Goal: Use online tool/utility: Utilize a website feature to perform a specific function

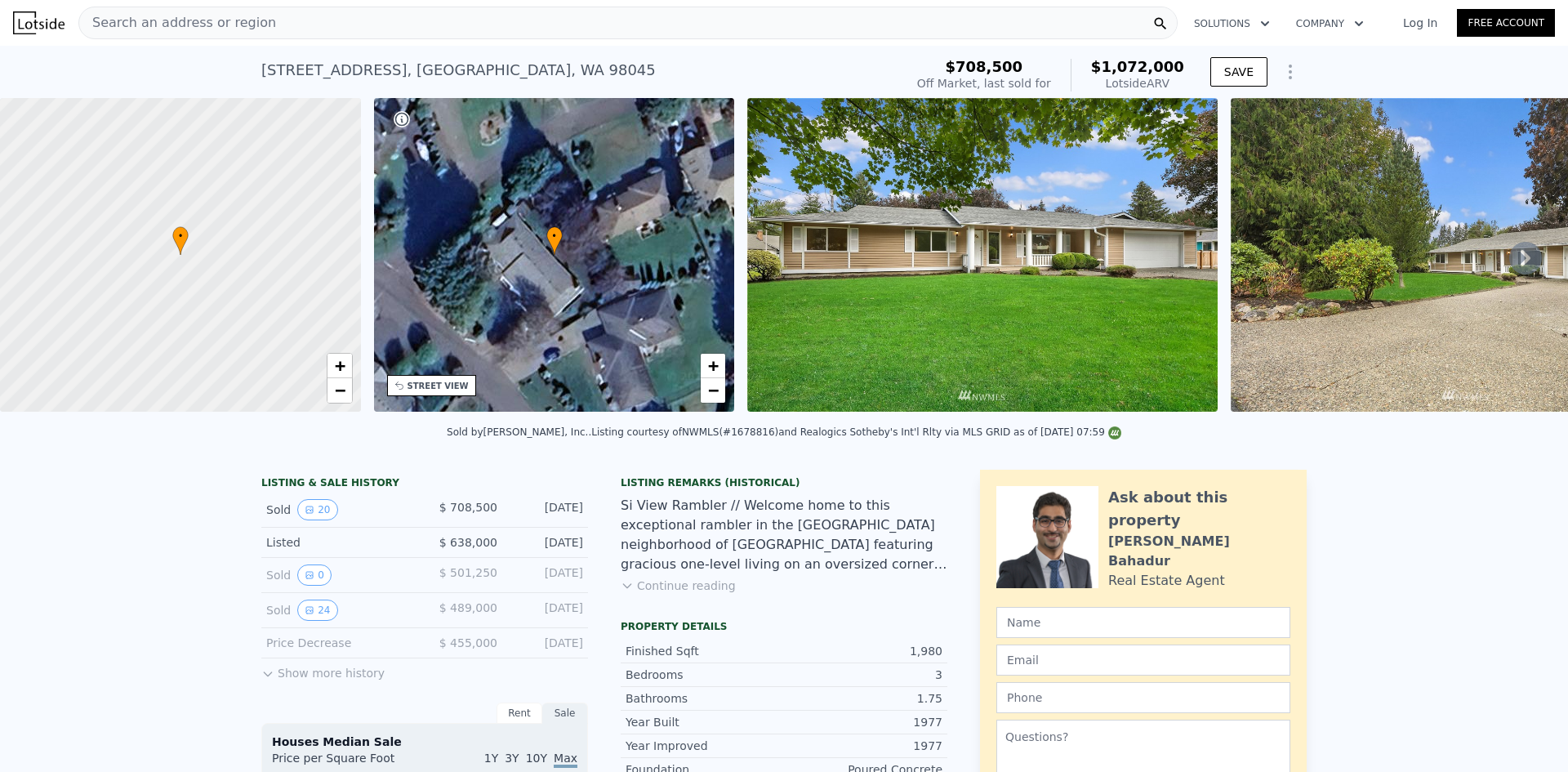
click at [235, 27] on span "Search an address or region" at bounding box center [178, 22] width 197 height 20
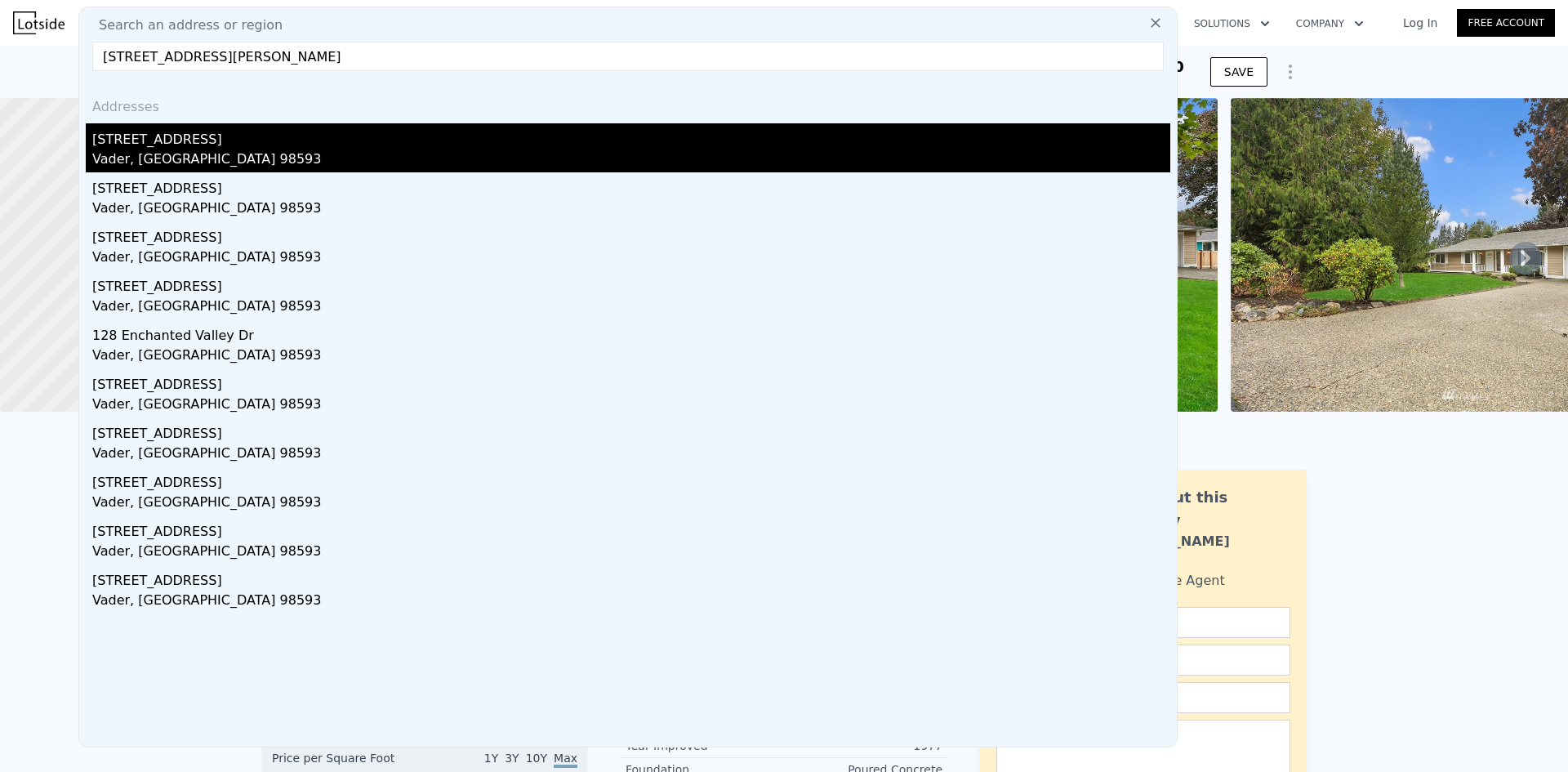
type input "[STREET_ADDRESS][PERSON_NAME]"
click at [217, 142] on div "[STREET_ADDRESS]" at bounding box center [632, 136] width 1078 height 26
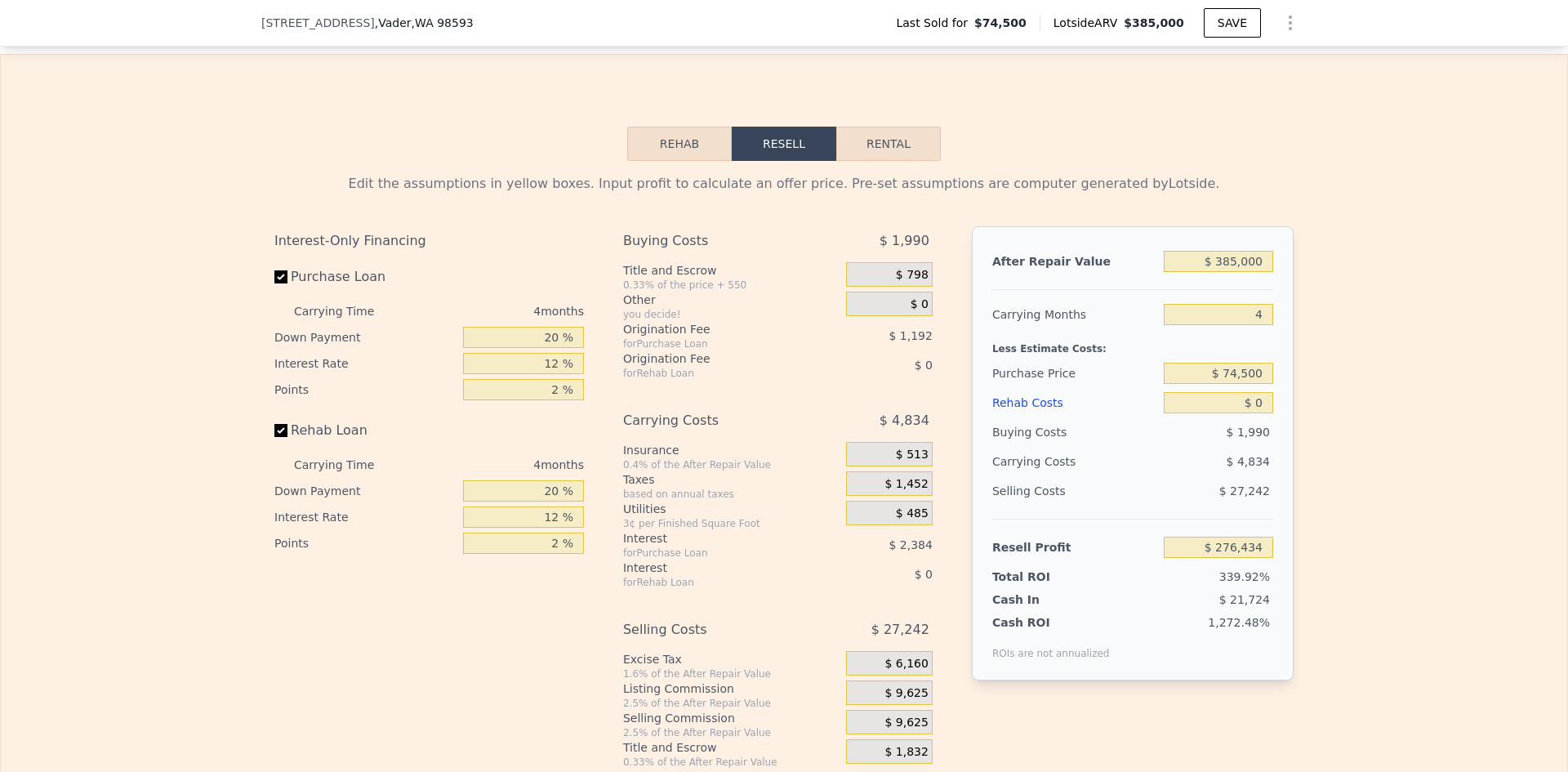
scroll to position [2200, 0]
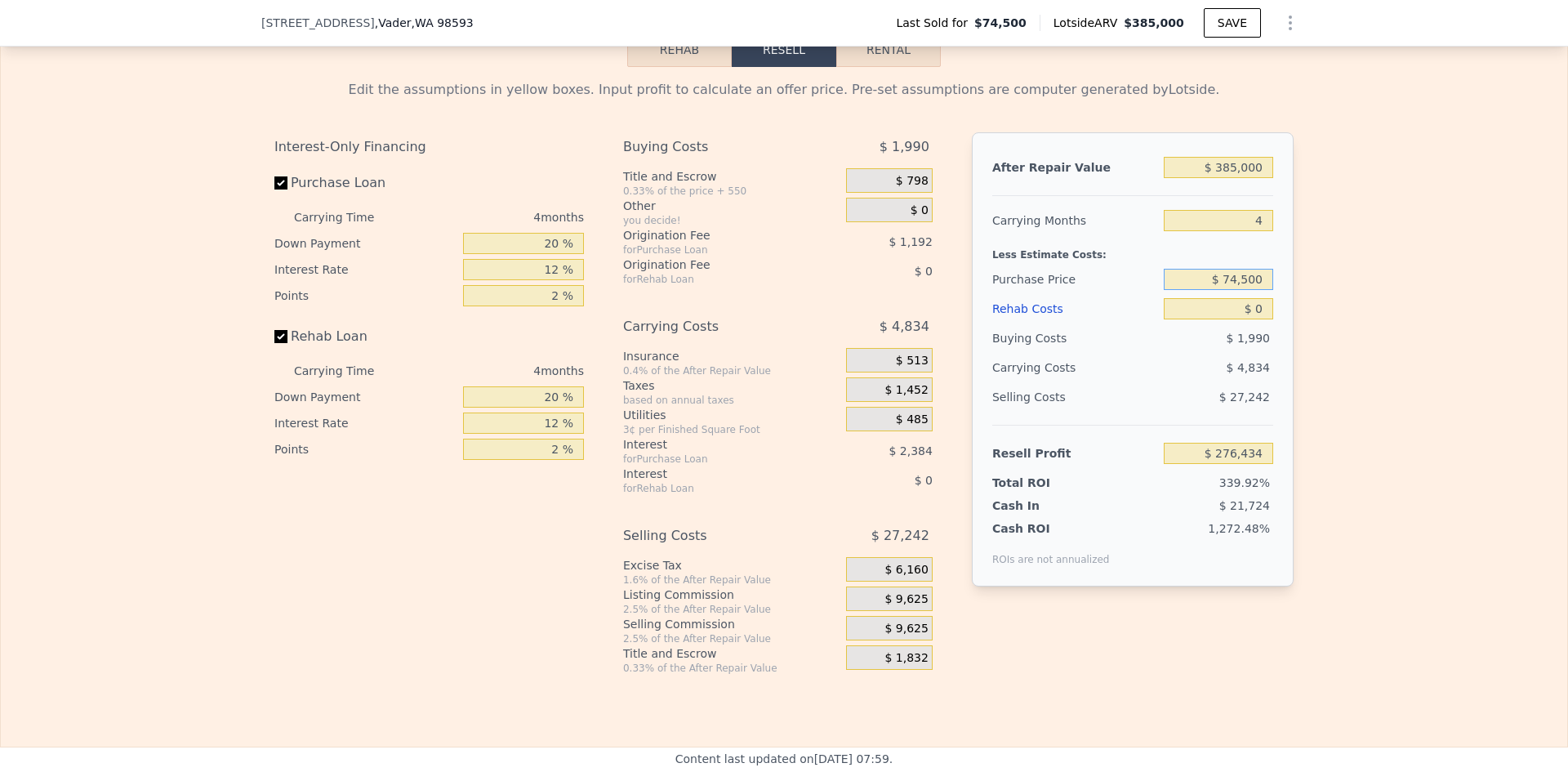
click at [1240, 290] on input "$ 74,500" at bounding box center [1218, 279] width 109 height 21
click at [1241, 290] on input "$ 74,500" at bounding box center [1218, 279] width 109 height 21
type input "$ 140,000"
click at [1349, 314] on div "Edit the assumptions in yellow boxes. Input profit to calculate an offer price.…" at bounding box center [784, 371] width 1566 height 608
type input "$ 207,572"
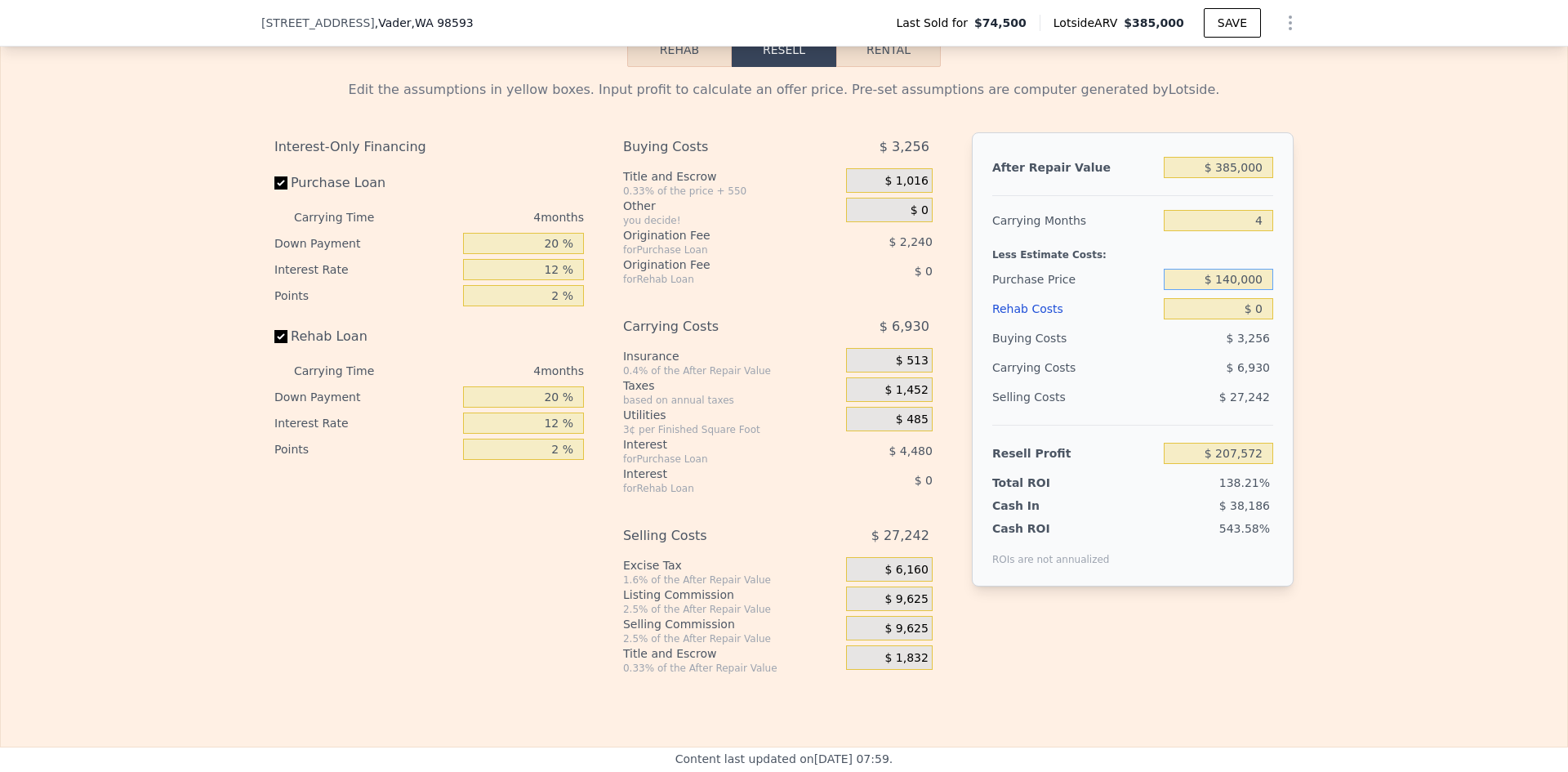
click at [1240, 290] on input "$ 140,000" at bounding box center [1218, 279] width 109 height 21
click at [1321, 312] on div "Edit the assumptions in yellow boxes. Input profit to calculate an offer price.…" at bounding box center [784, 371] width 1566 height 608
click at [549, 254] on input "20 %" at bounding box center [523, 243] width 121 height 21
click at [550, 254] on input "20 %" at bounding box center [523, 243] width 121 height 21
type input "10 %"
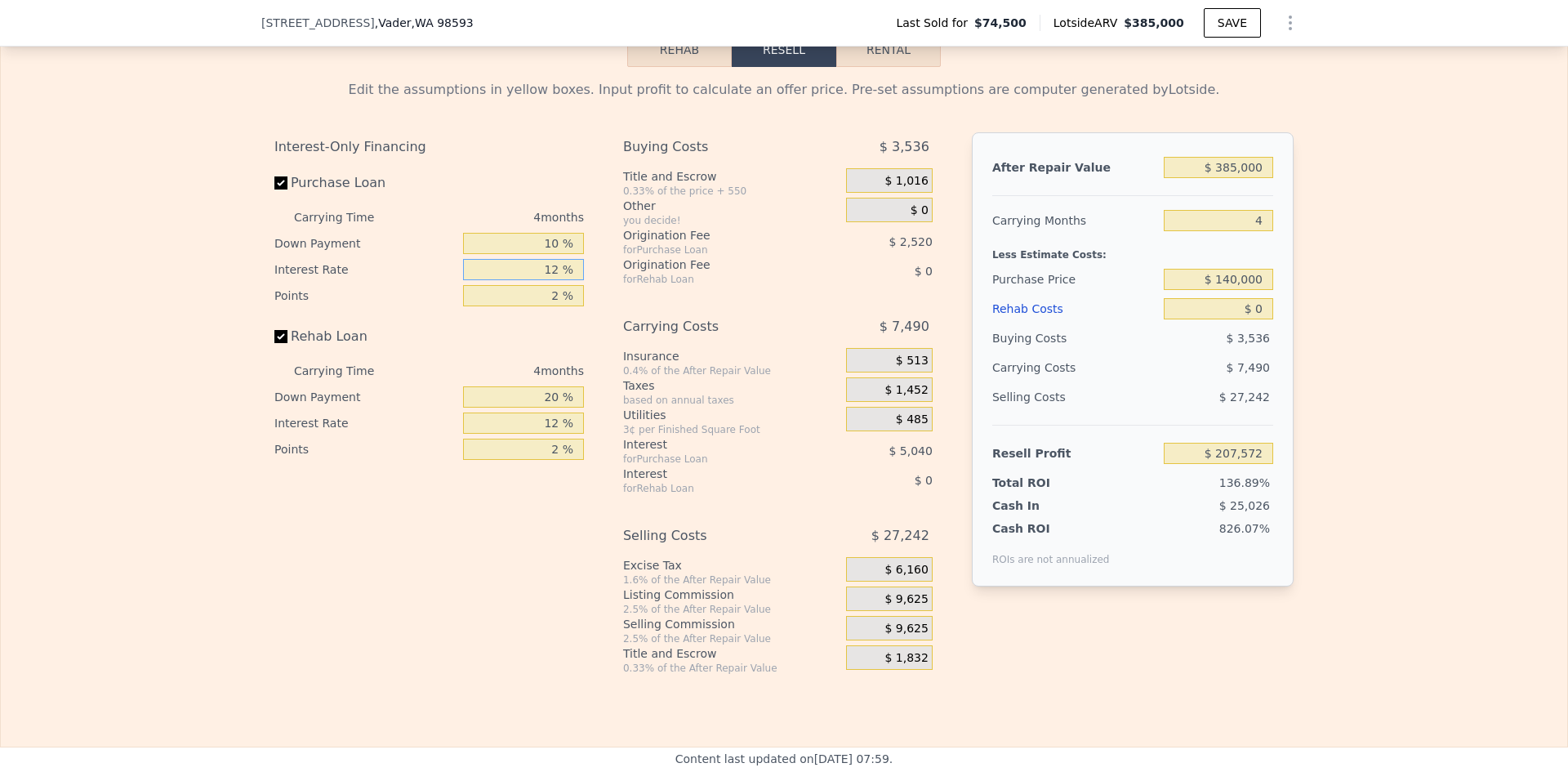
type input "$ 206,732"
type input "10 %"
type input "$ 207,572"
type input "1 %"
type input "$ 208,832"
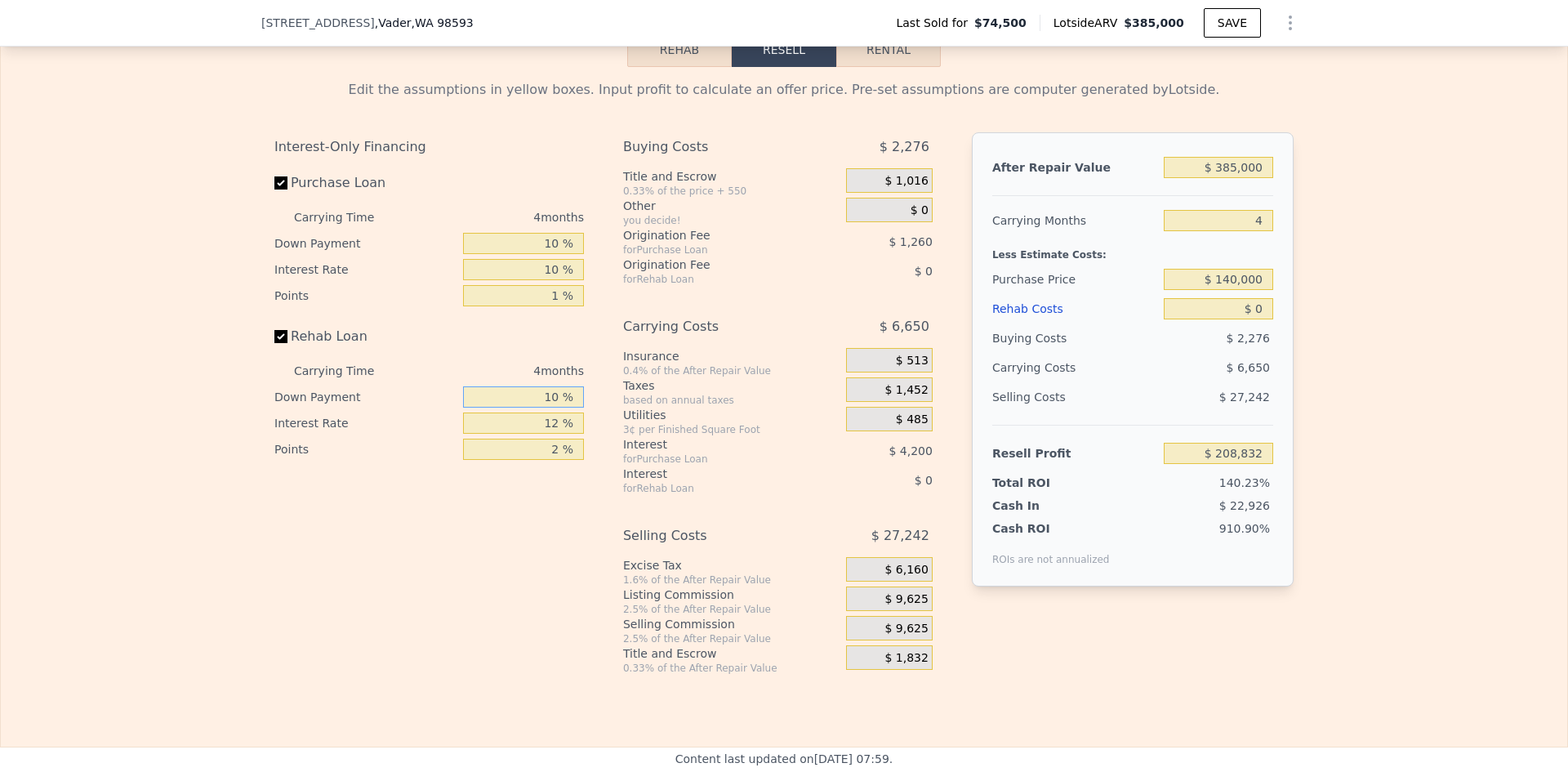
type input "10 %"
type input "1 %"
click at [1258, 320] on input "$ 0" at bounding box center [1218, 308] width 109 height 21
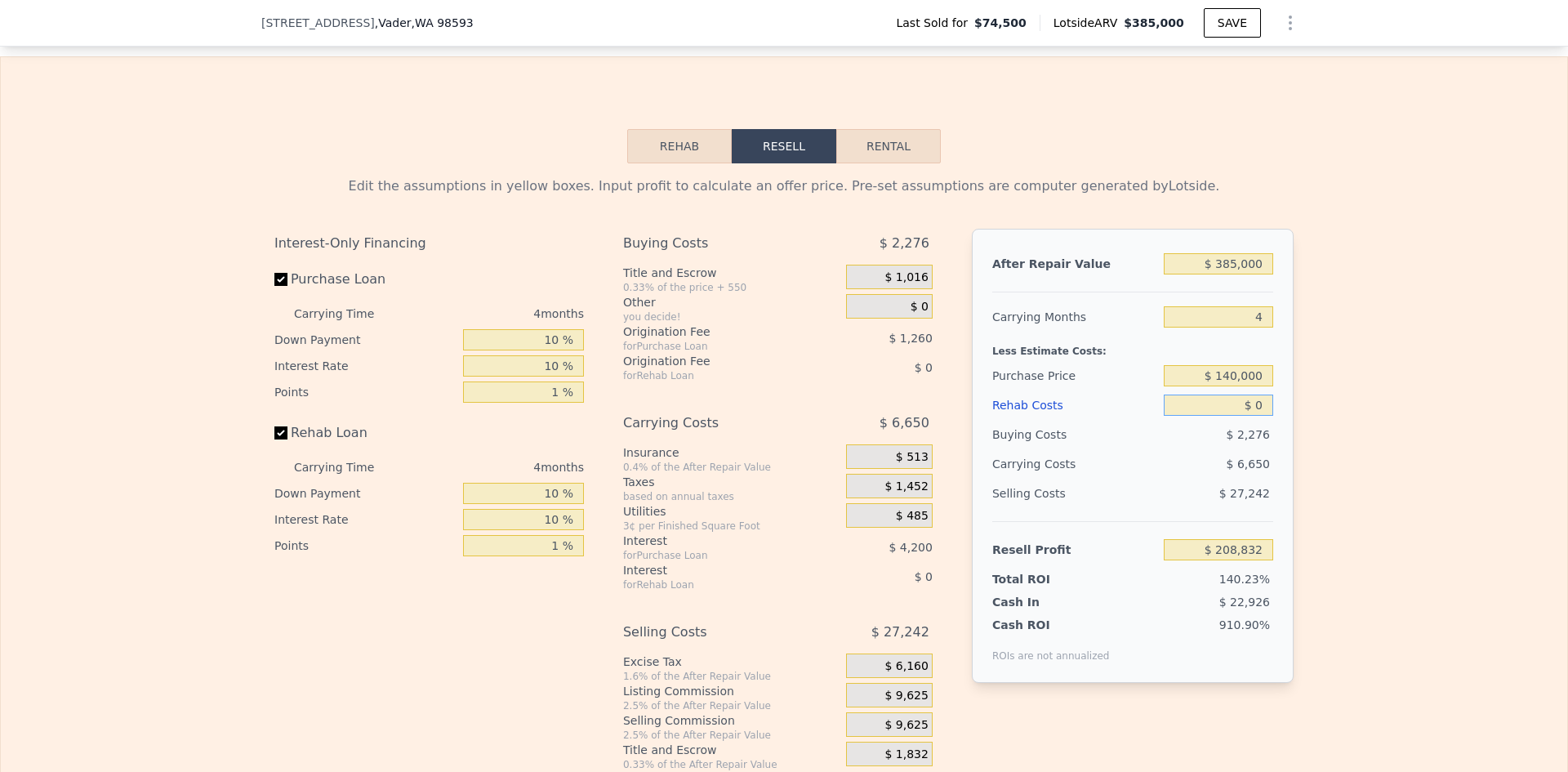
scroll to position [2118, 0]
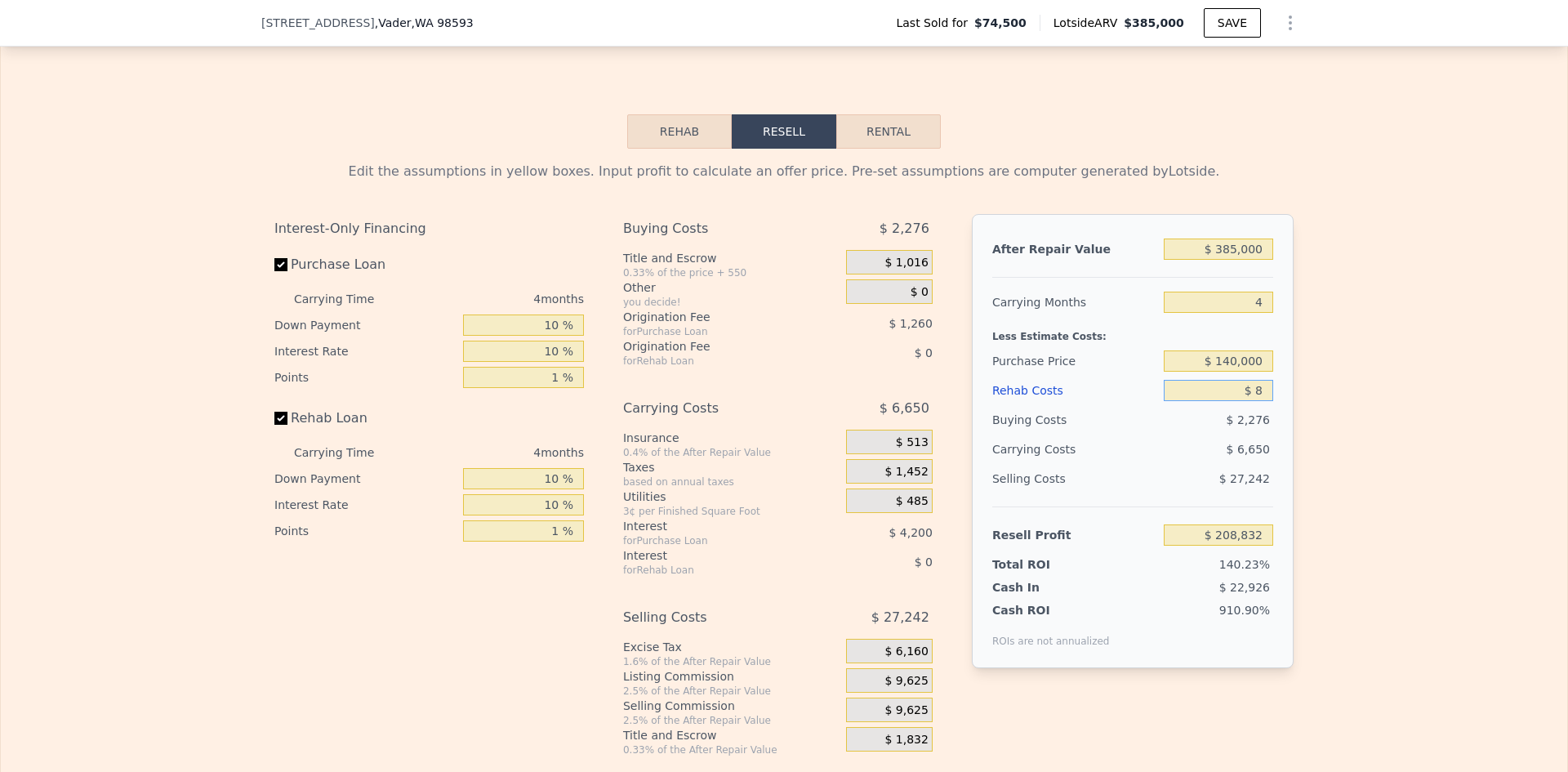
type input "$ 80"
type input "$ 208,747"
type input "$ 8,000"
type input "$ 200,520"
type input "$ 80,000"
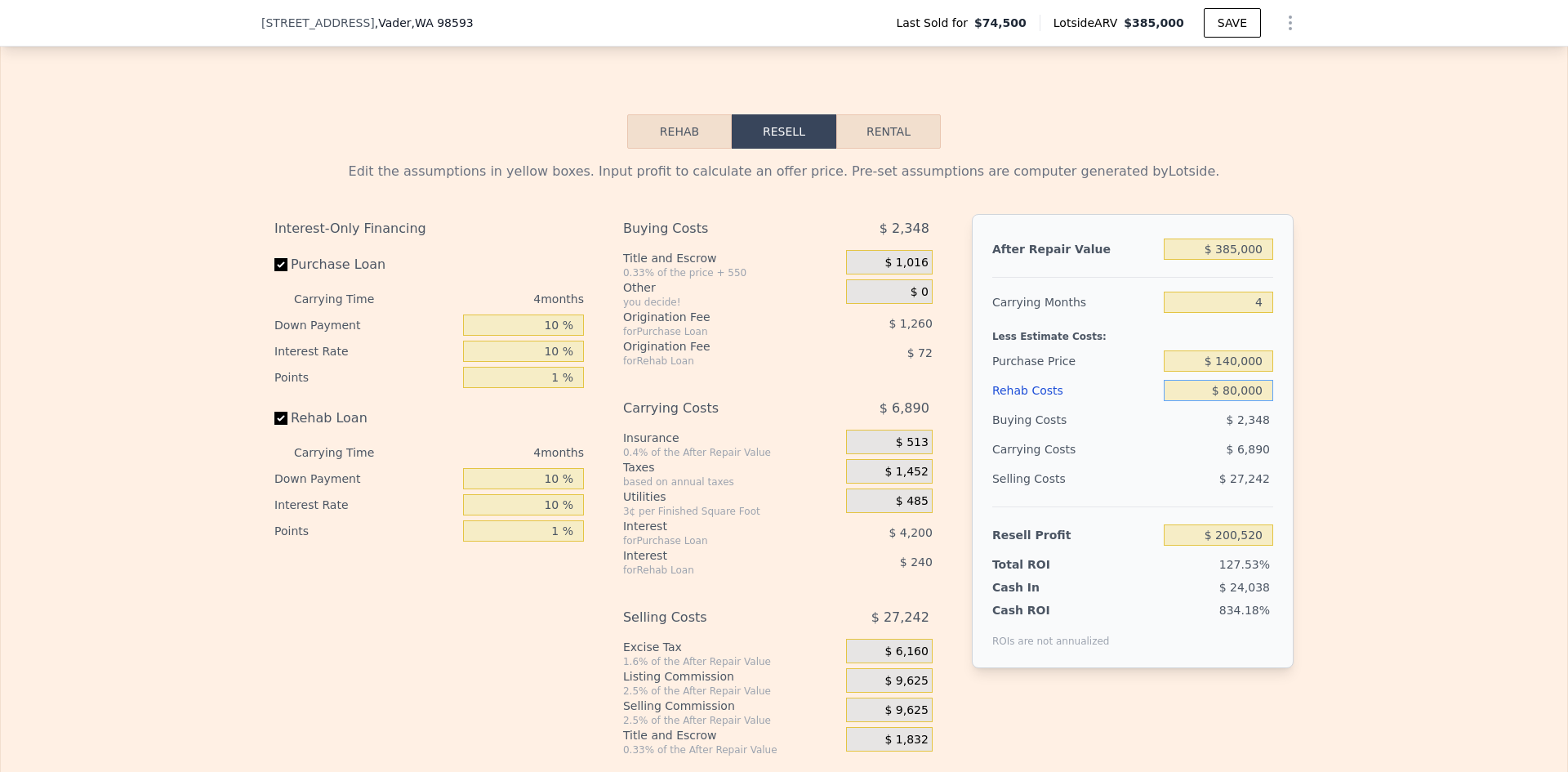
type input "$ 125,712"
click at [1332, 374] on div "Edit the assumptions in yellow boxes. Input profit to calculate an offer price.…" at bounding box center [784, 452] width 1566 height 608
click at [1235, 372] on input "$ 140,000" at bounding box center [1218, 361] width 109 height 21
click at [1319, 373] on div "Edit the assumptions in yellow boxes. Input profit to calculate an offer price.…" at bounding box center [784, 452] width 1566 height 608
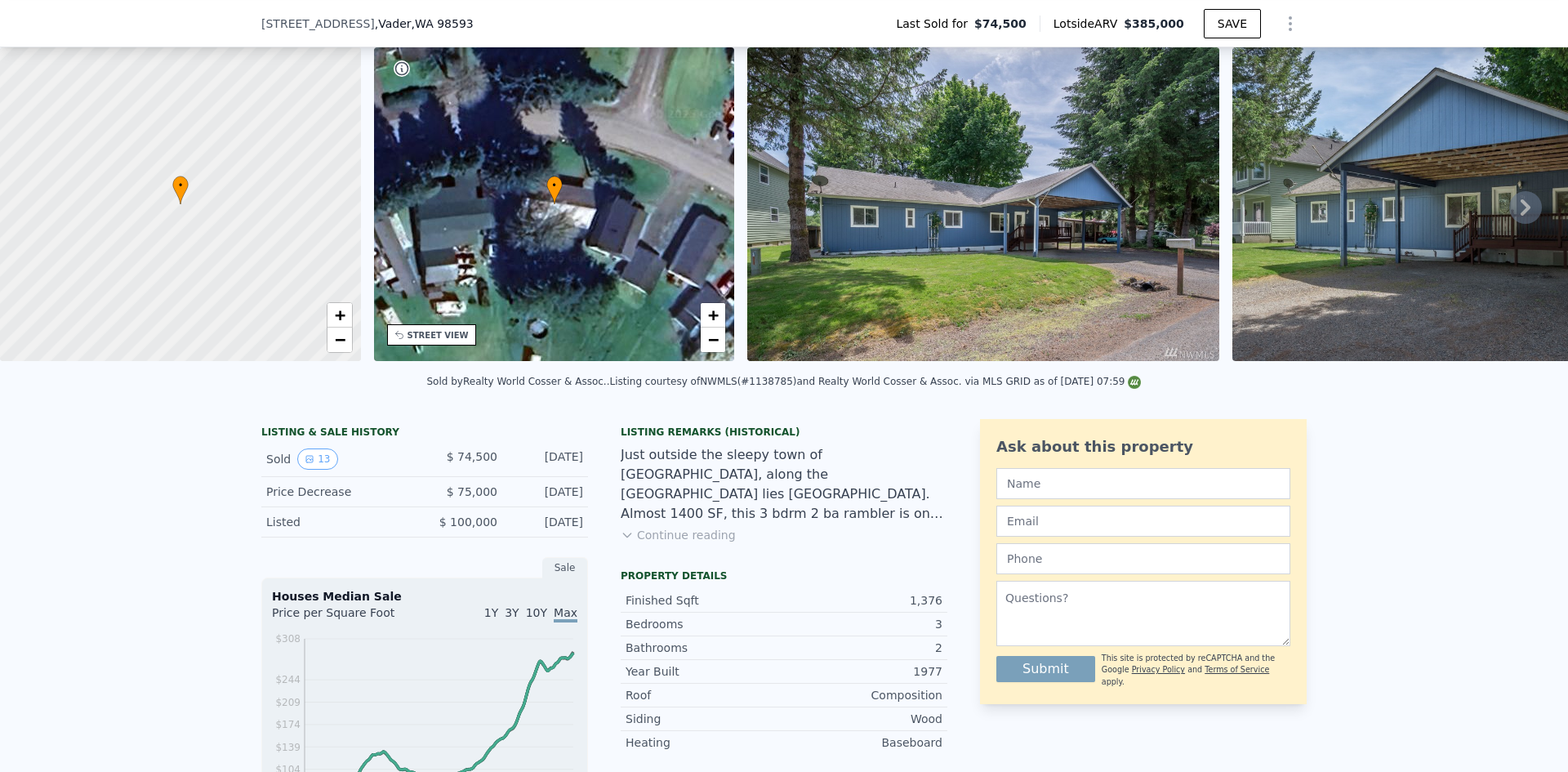
scroll to position [321, 0]
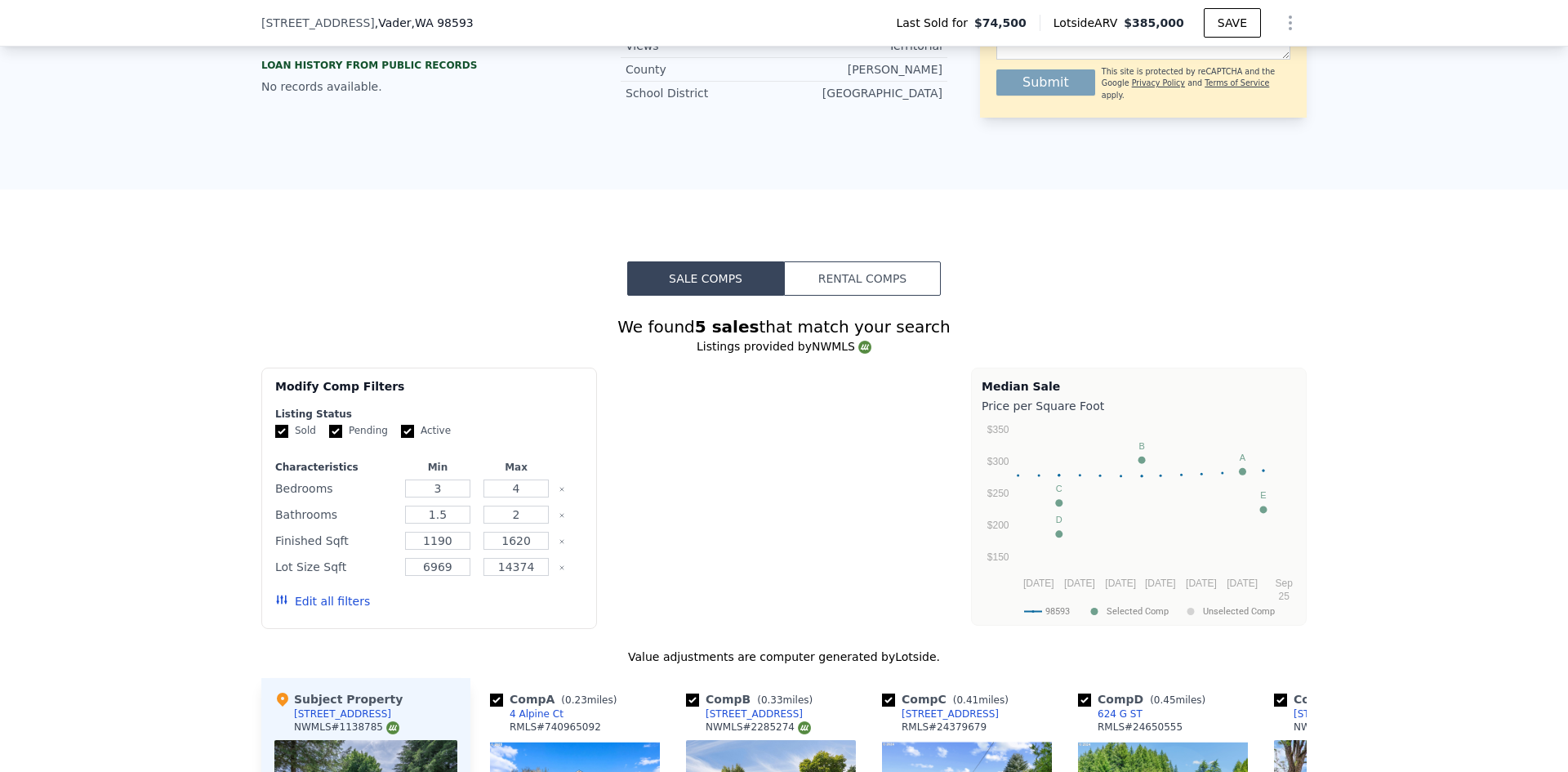
type input "$ 0"
type input "$ 276,434"
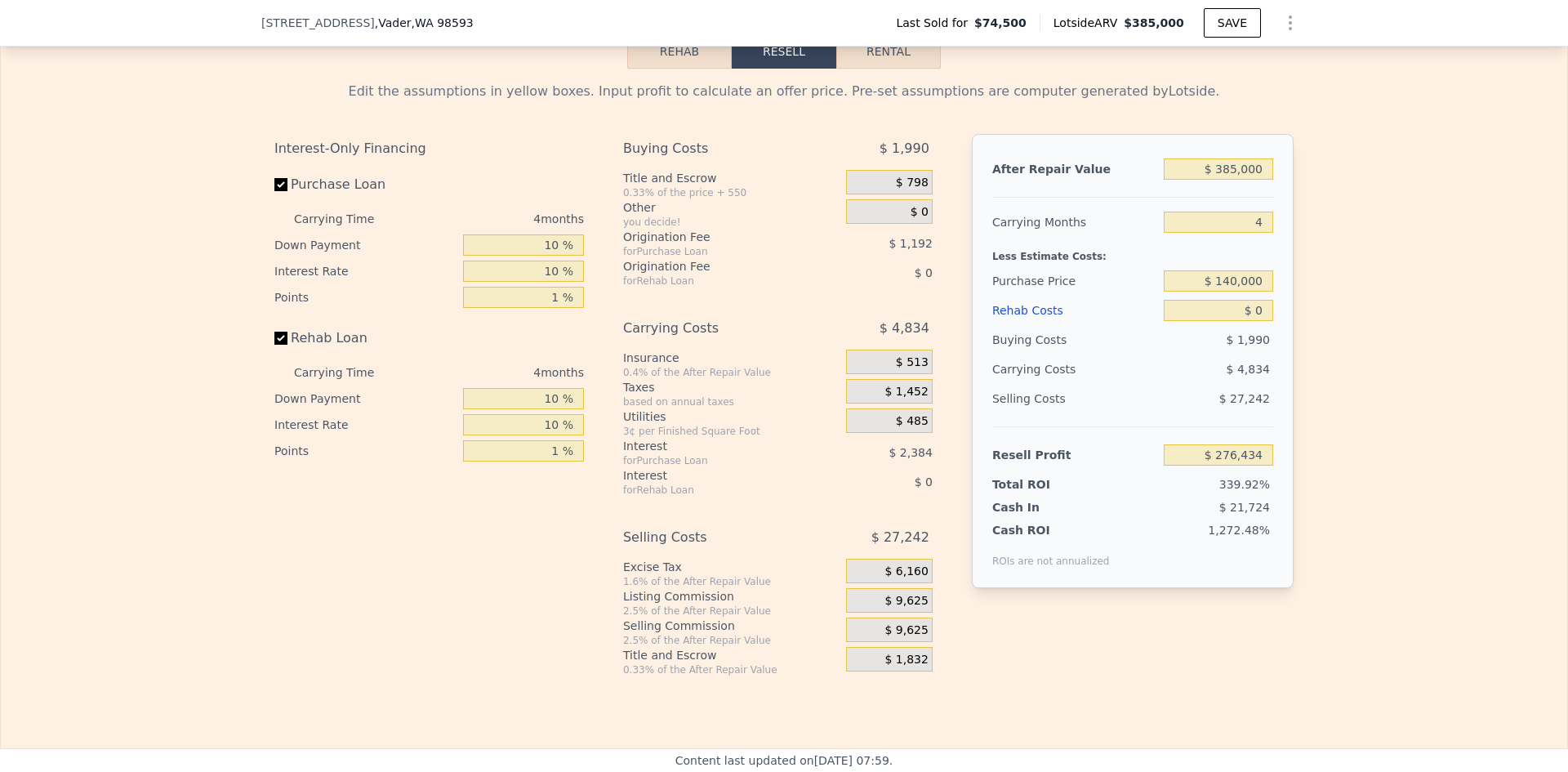
scroll to position [2200, 0]
click at [1237, 179] on input "$ 385,000" at bounding box center [1218, 167] width 109 height 21
type input "$ 26"
type input "-$ 81,337"
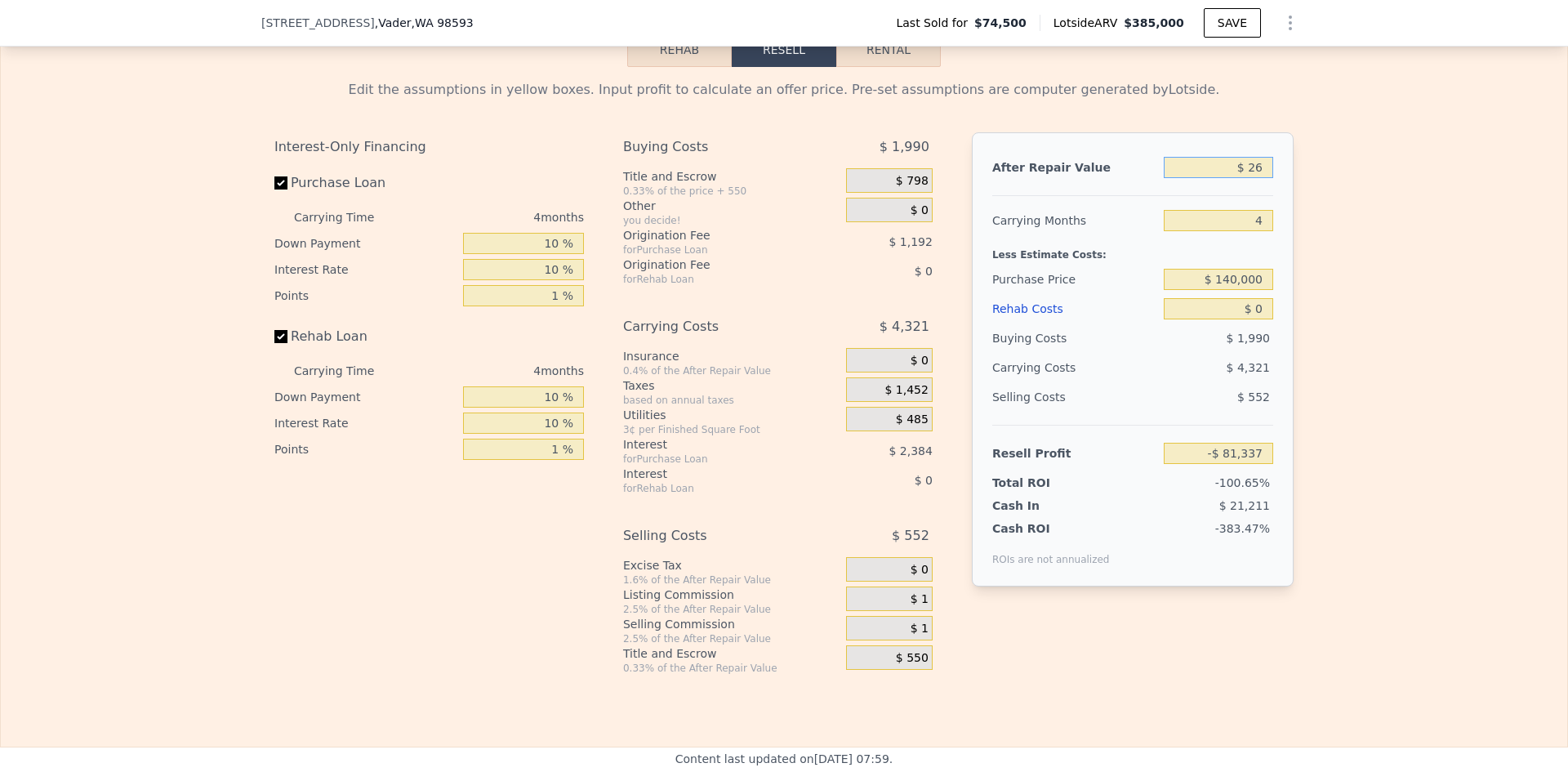
type input "$ 260"
type input "-$ 81,120"
type input "$ 2,600"
type input "-$ 78,945"
type input "$ 26,000"
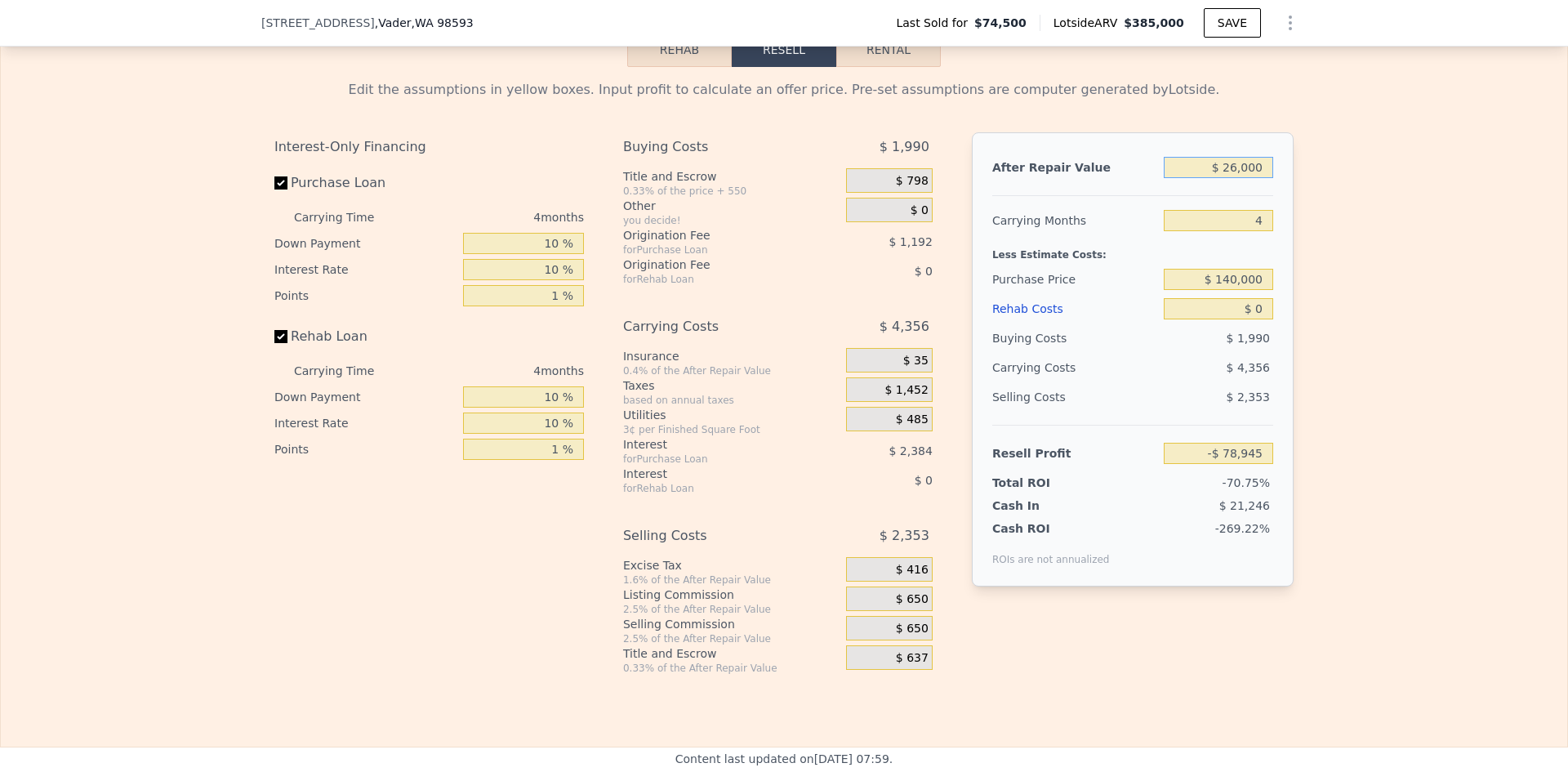
type input "-$ 57,199"
type input "$ 260,000"
type input "$ 160,266"
type input "$ 260,000"
click at [1242, 290] on input "$ 140,000" at bounding box center [1218, 279] width 109 height 21
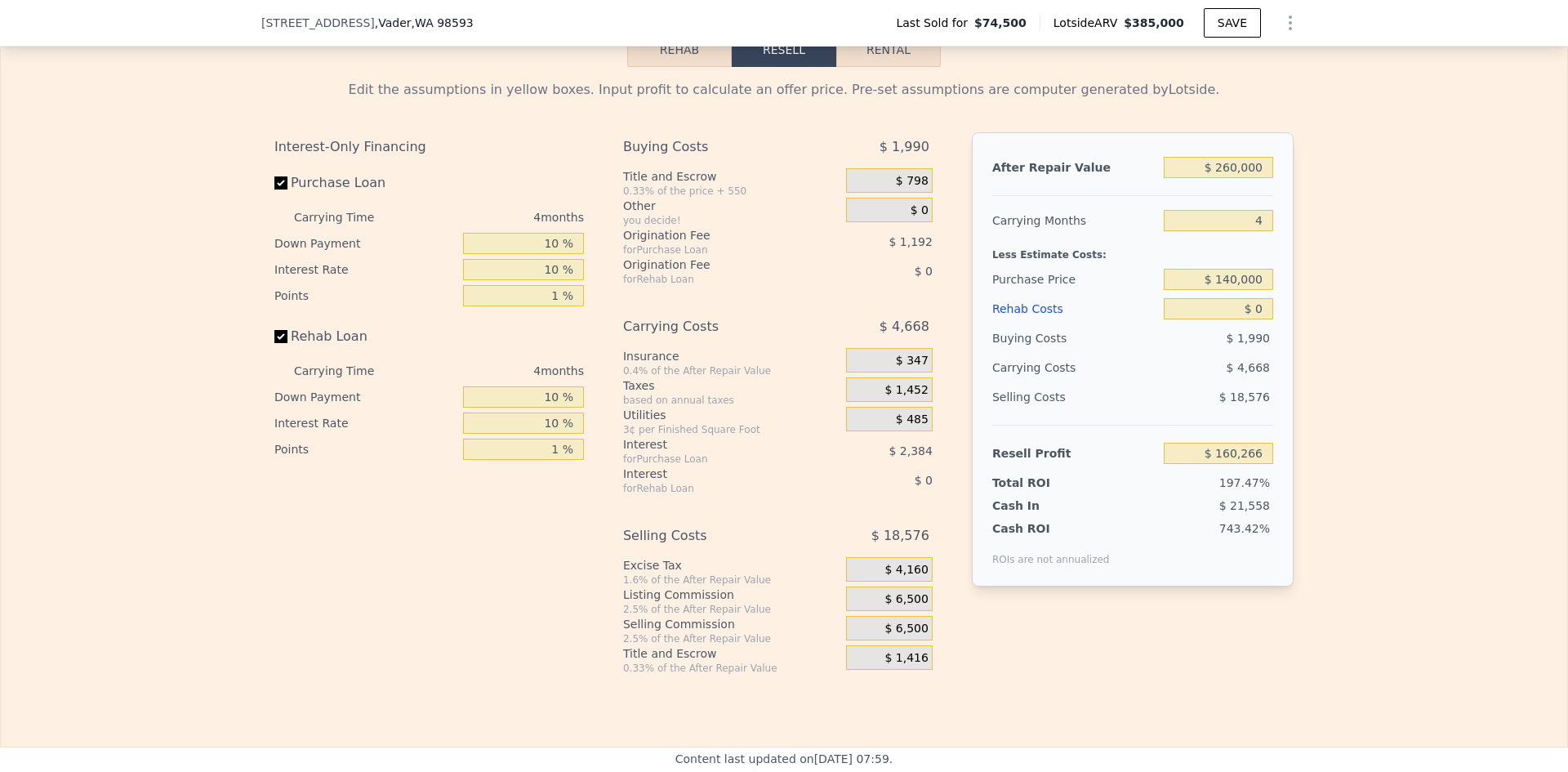
click at [1364, 282] on div "Edit the assumptions in yellow boxes. Input profit to calculate an offer price.…" at bounding box center [784, 371] width 1566 height 608
type input "$ 91,404"
click at [1245, 320] on input "$ 0" at bounding box center [1218, 308] width 109 height 21
type input "$ 60"
type input "$ 91,343"
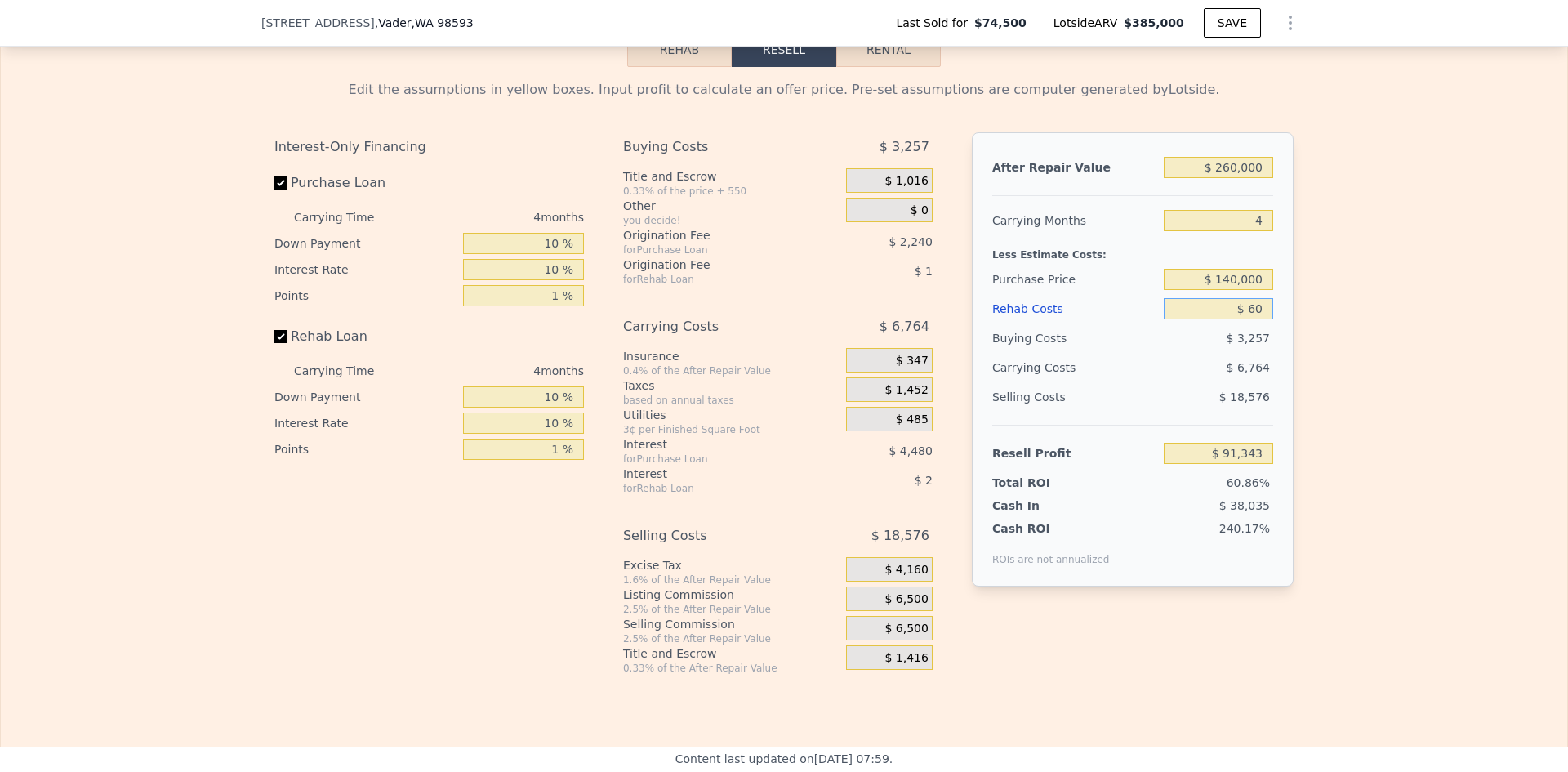
type input "$ 600"
type input "$ 90,774"
type input "$ 6,000"
type input "$ 85,116"
type input "$ 60,000"
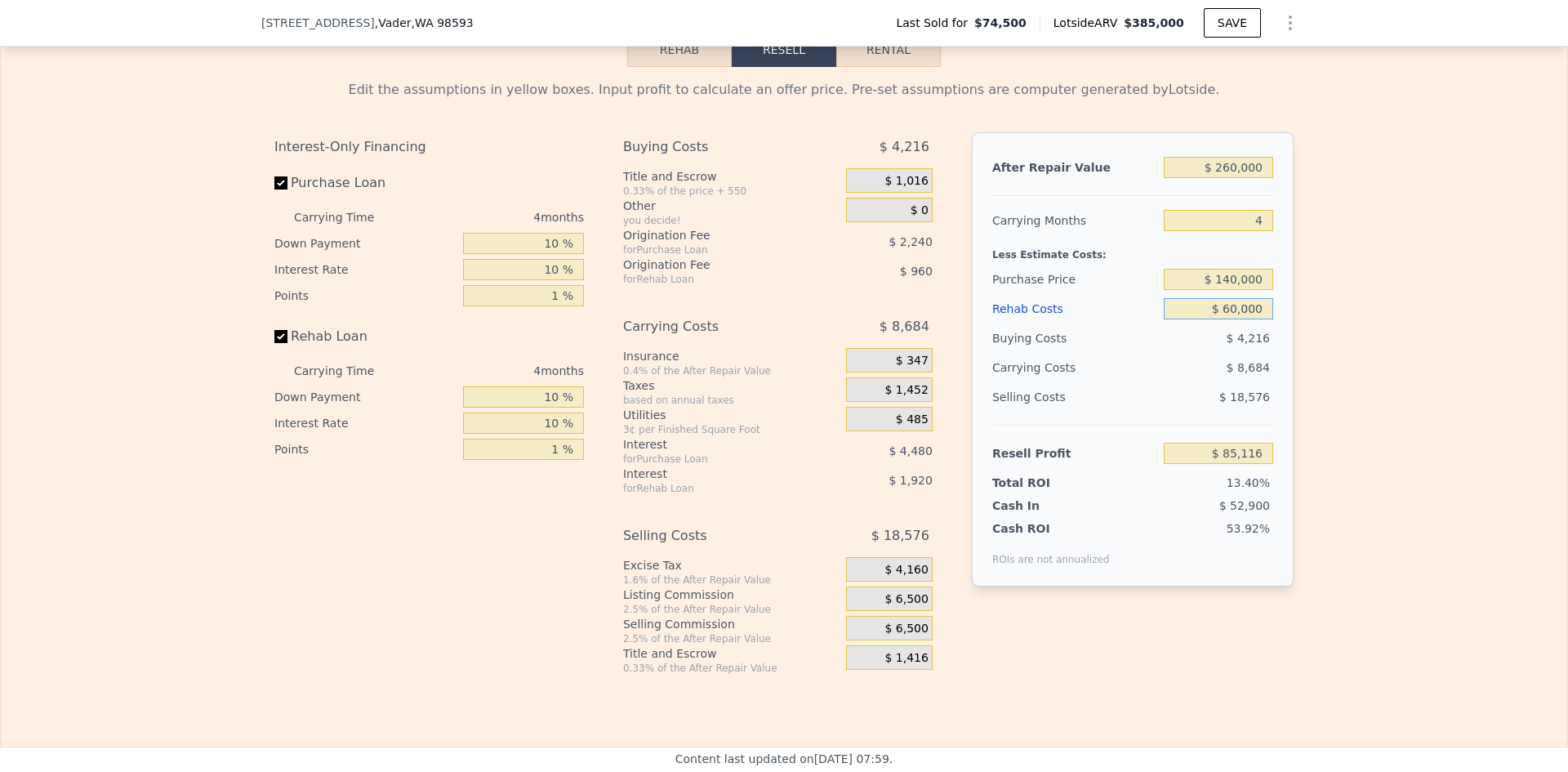
type input "$ 28,524"
type input "$ 60,000"
click at [1404, 370] on div "Edit the assumptions in yellow boxes. Input profit to calculate an offer price.…" at bounding box center [784, 371] width 1566 height 608
click at [1241, 290] on input "$ 140,000" at bounding box center [1218, 279] width 109 height 21
click at [1357, 313] on div "Edit the assumptions in yellow boxes. Input profit to calculate an offer price.…" at bounding box center [784, 371] width 1566 height 608
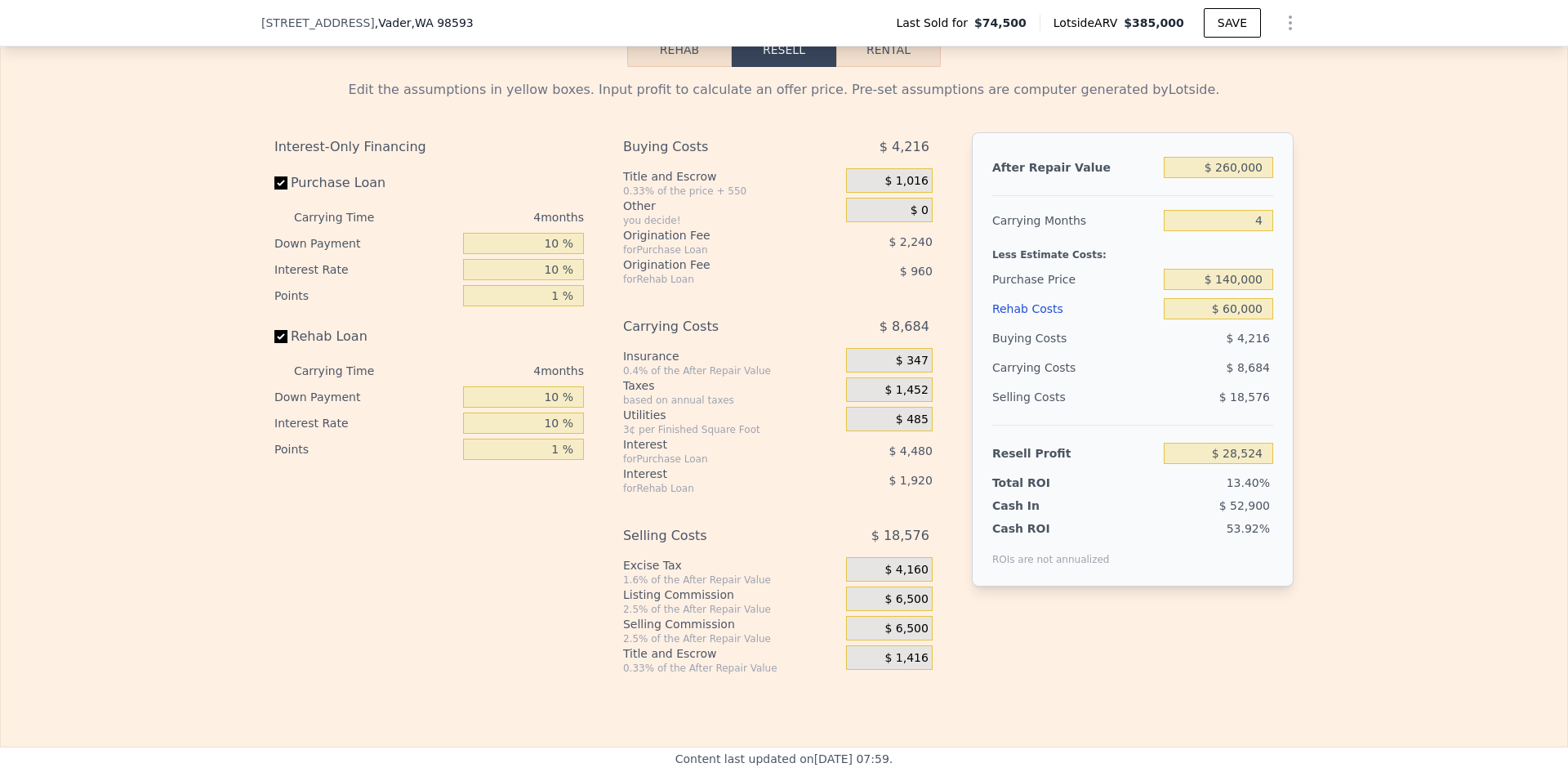
click at [904, 607] on span "$ 6,500" at bounding box center [906, 600] width 43 height 15
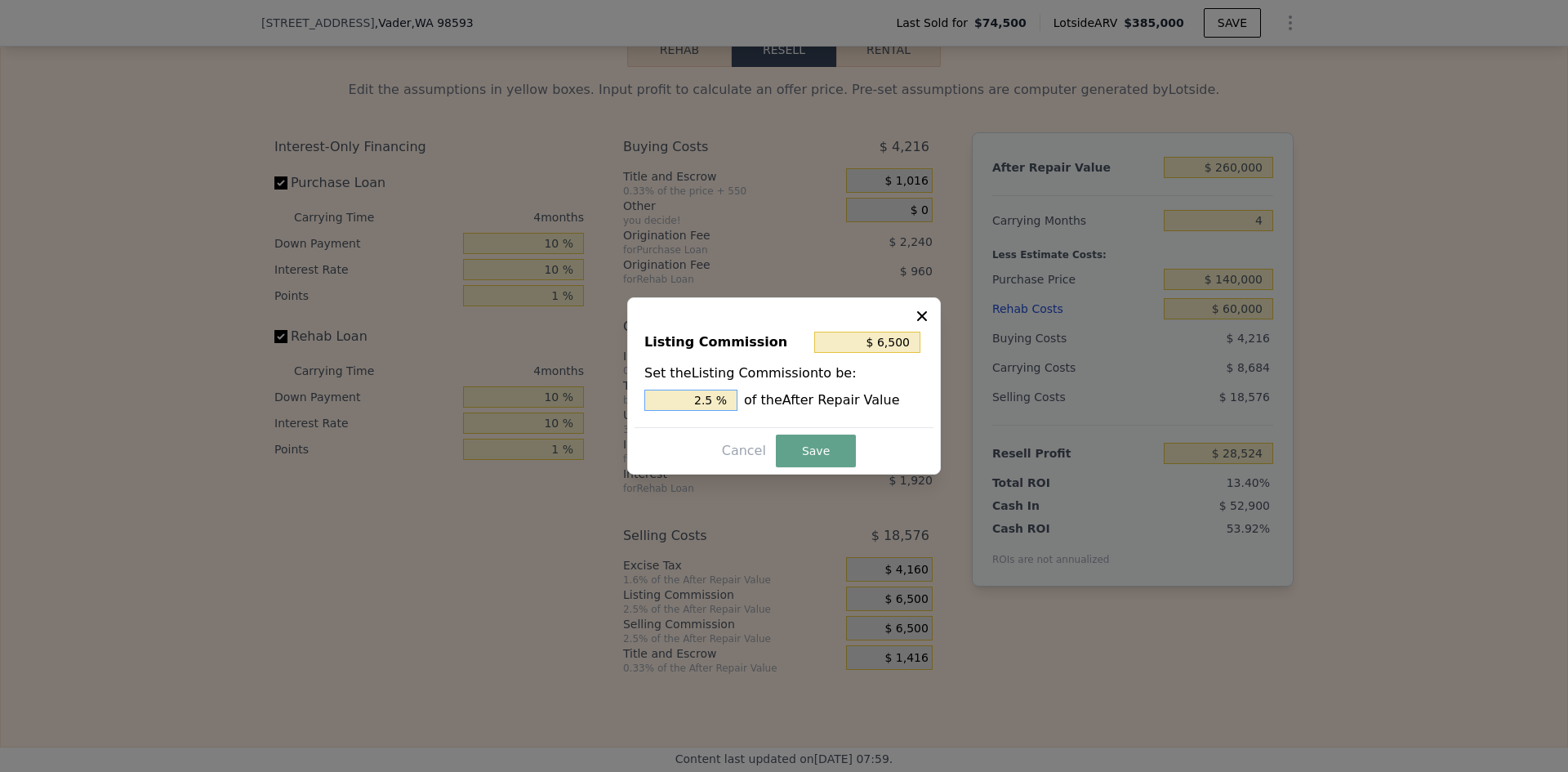
click at [713, 399] on input "2.5 %" at bounding box center [691, 400] width 93 height 21
type input "$ 5,200"
type input "2 %"
click at [794, 444] on button "Save" at bounding box center [816, 450] width 80 height 33
type input "$ 29,824"
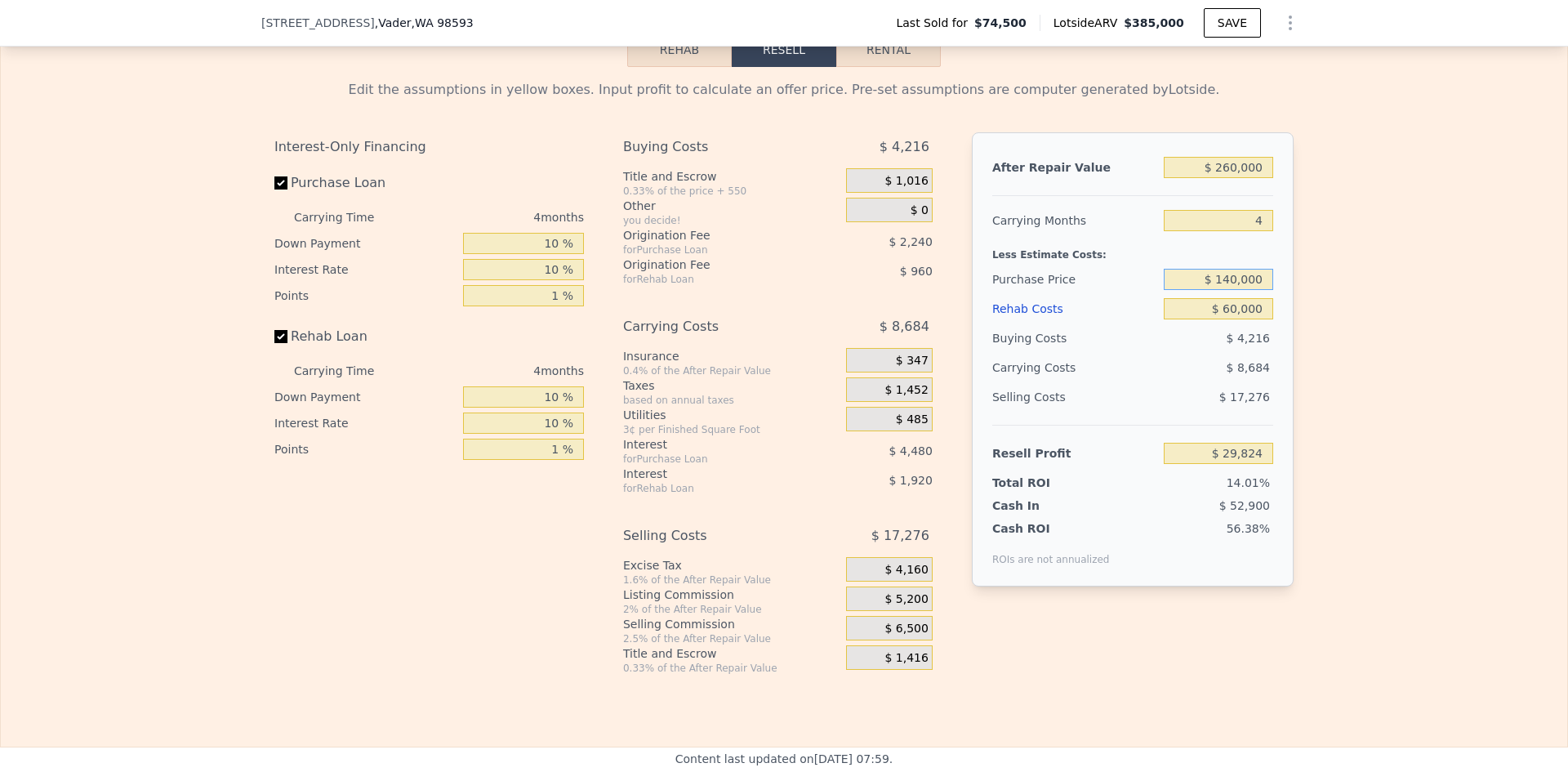
click at [1231, 290] on input "$ 140,000" at bounding box center [1218, 279] width 109 height 21
type input "$ 150,000"
click at [1321, 334] on div "Edit the assumptions in yellow boxes. Input profit to calculate an offer price.…" at bounding box center [784, 371] width 1566 height 608
type input "$ 19,310"
drag, startPoint x: 1225, startPoint y: 299, endPoint x: 1234, endPoint y: 299, distance: 9.0
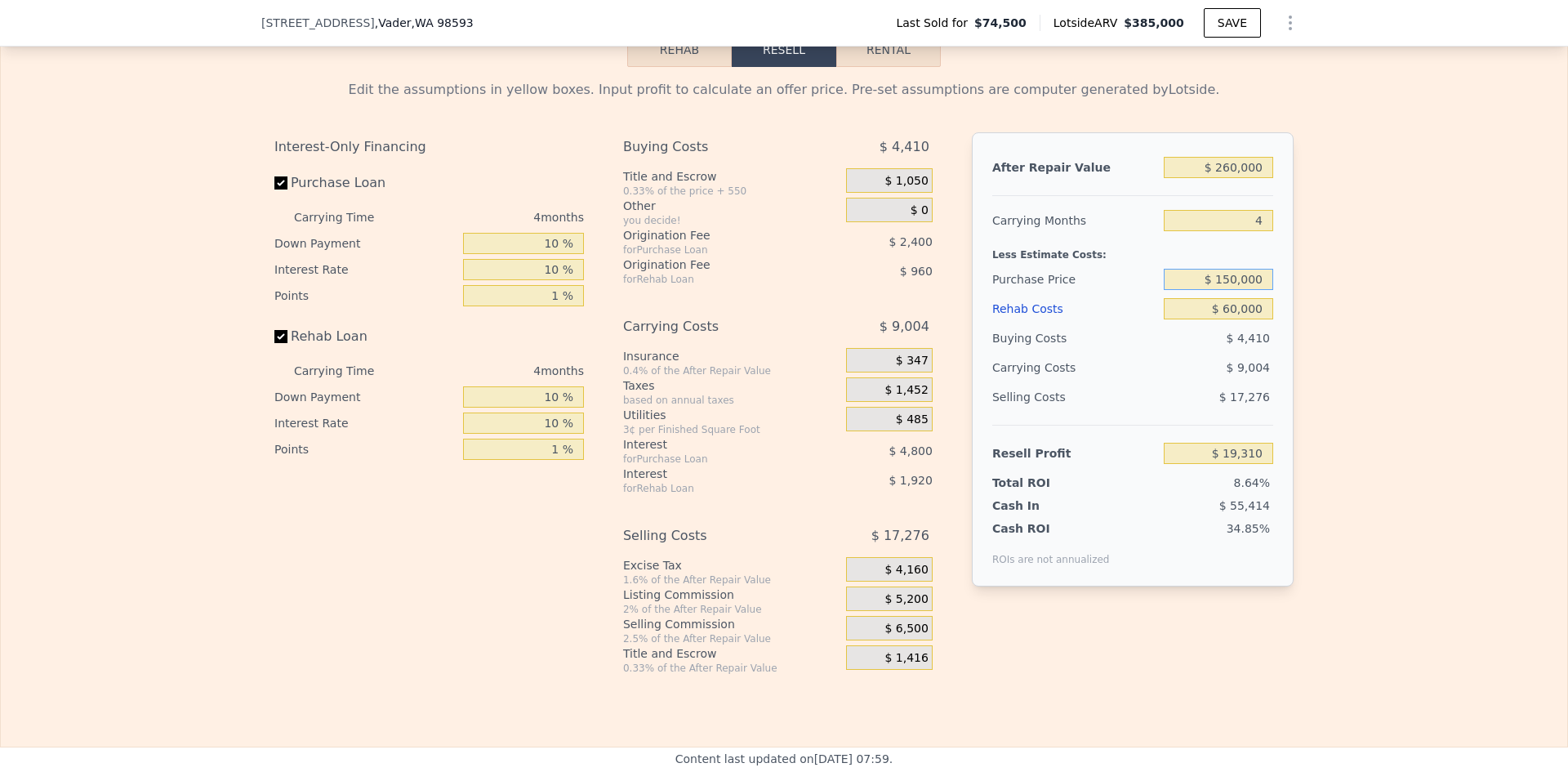
click at [1234, 290] on input "$ 150,000" at bounding box center [1218, 279] width 109 height 21
type input "$ 145,000"
drag, startPoint x: 1345, startPoint y: 322, endPoint x: 1311, endPoint y: 335, distance: 36.4
click at [1338, 334] on div "Edit the assumptions in yellow boxes. Input profit to calculate an offer price.…" at bounding box center [784, 371] width 1566 height 608
type input "$ 24,567"
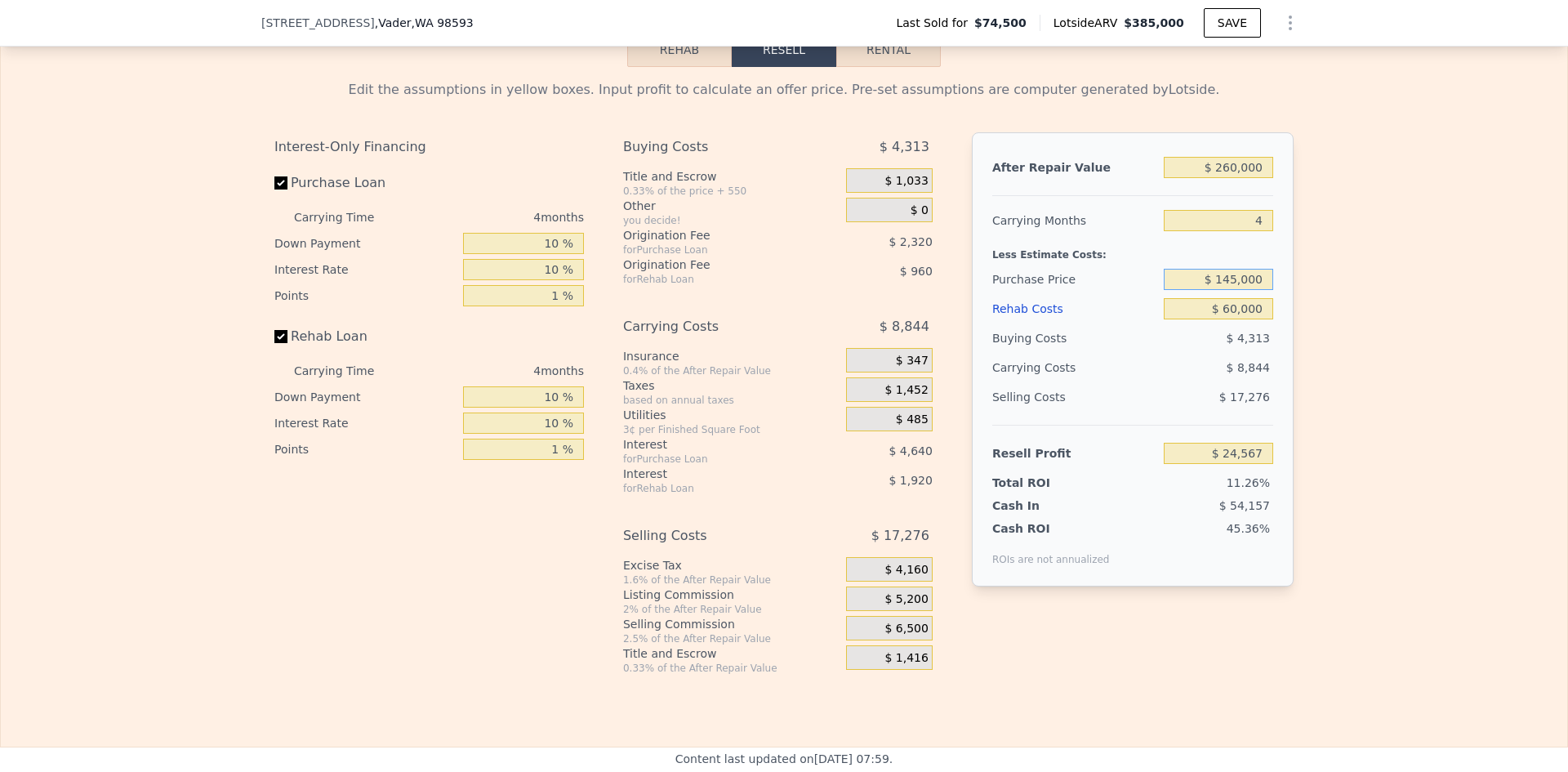
drag, startPoint x: 1222, startPoint y: 301, endPoint x: 1234, endPoint y: 302, distance: 12.0
click at [1234, 290] on input "$ 145,000" at bounding box center [1218, 279] width 109 height 21
type input "$ 100,000"
click at [1361, 316] on div "Edit the assumptions in yellow boxes. Input profit to calculate an offer price.…" at bounding box center [784, 371] width 1566 height 608
type input "$ 71,877"
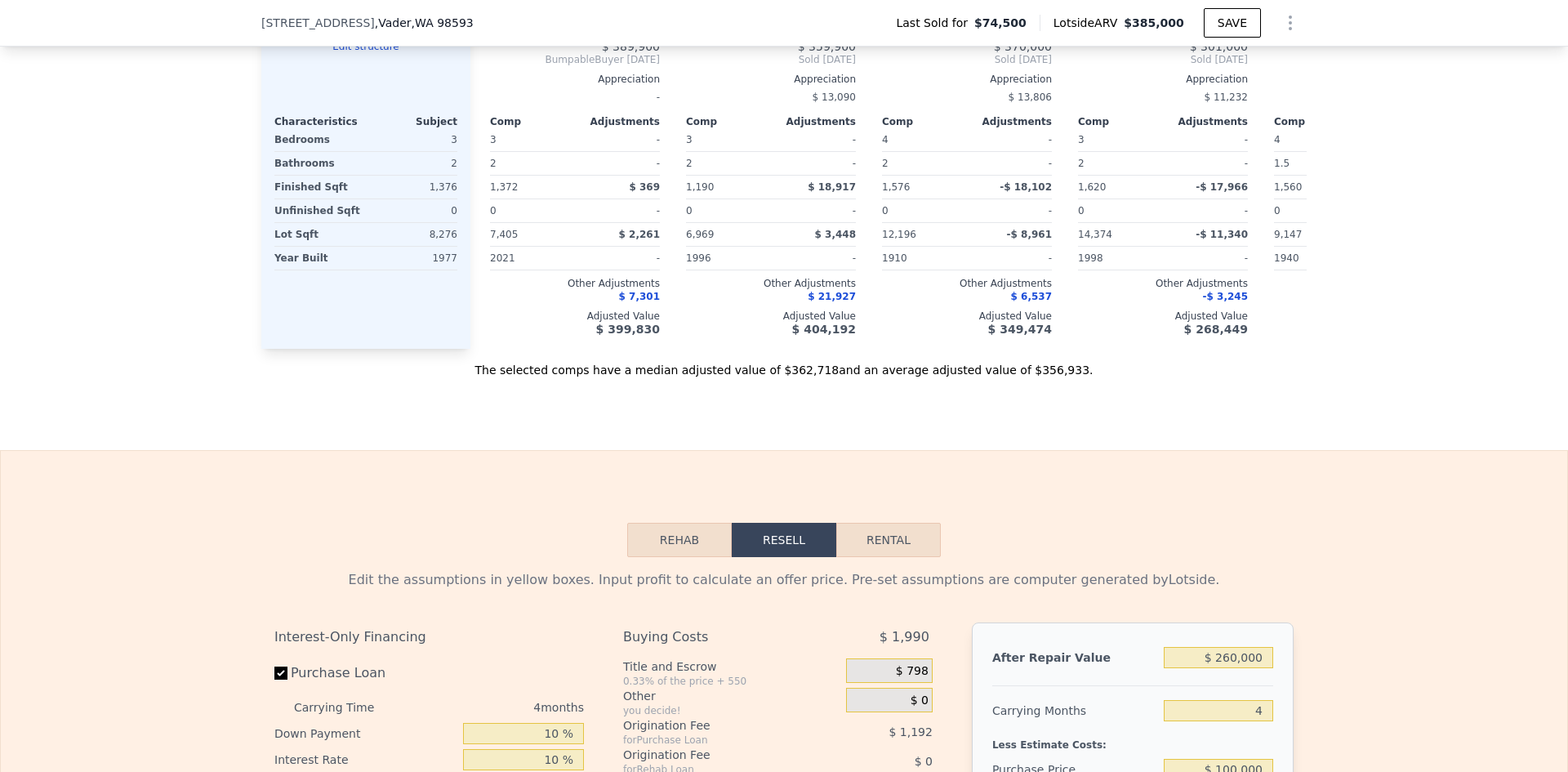
type input "$ 385,000"
type input "$ 0"
type input "$ 276,434"
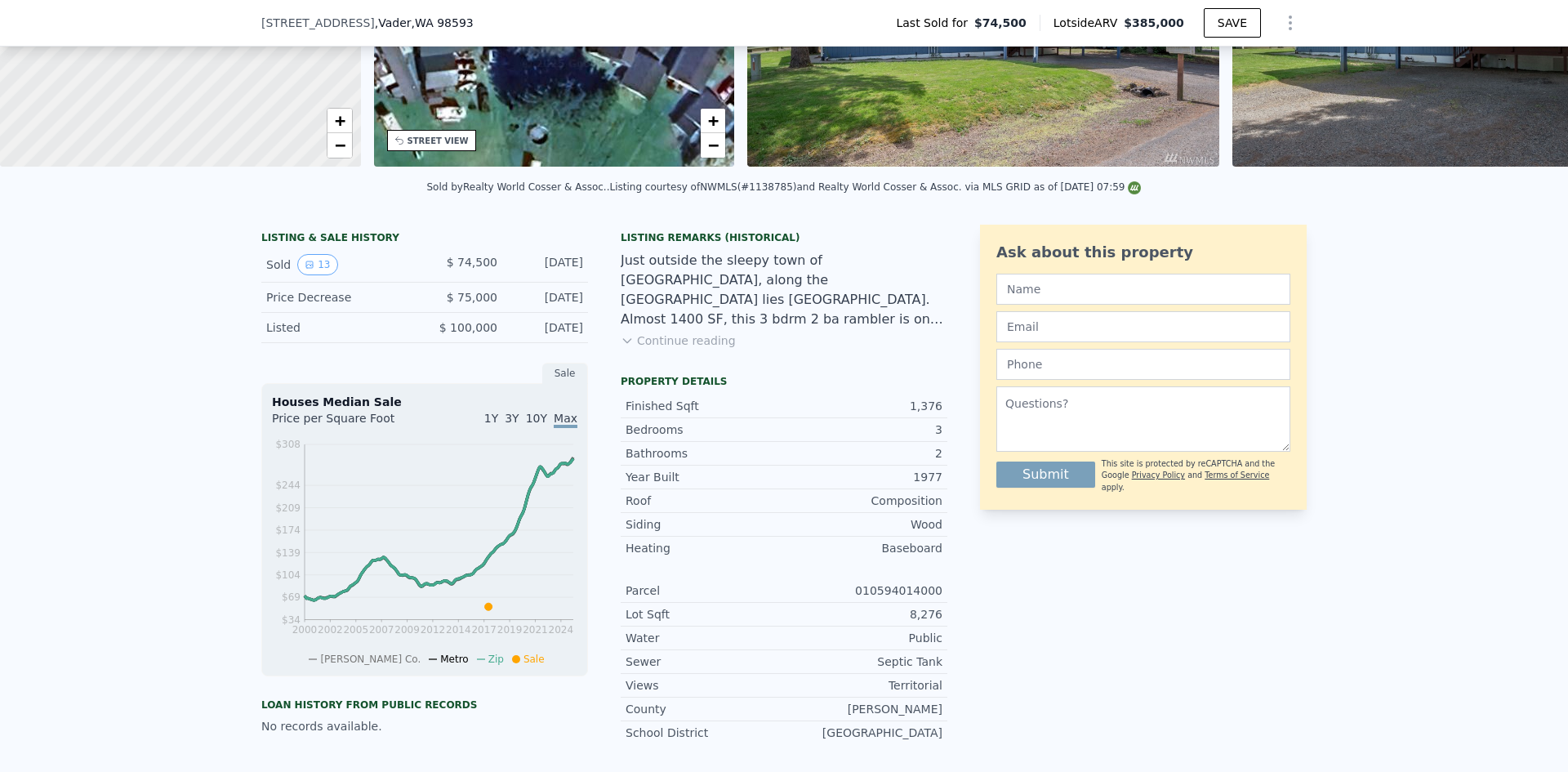
scroll to position [0, 0]
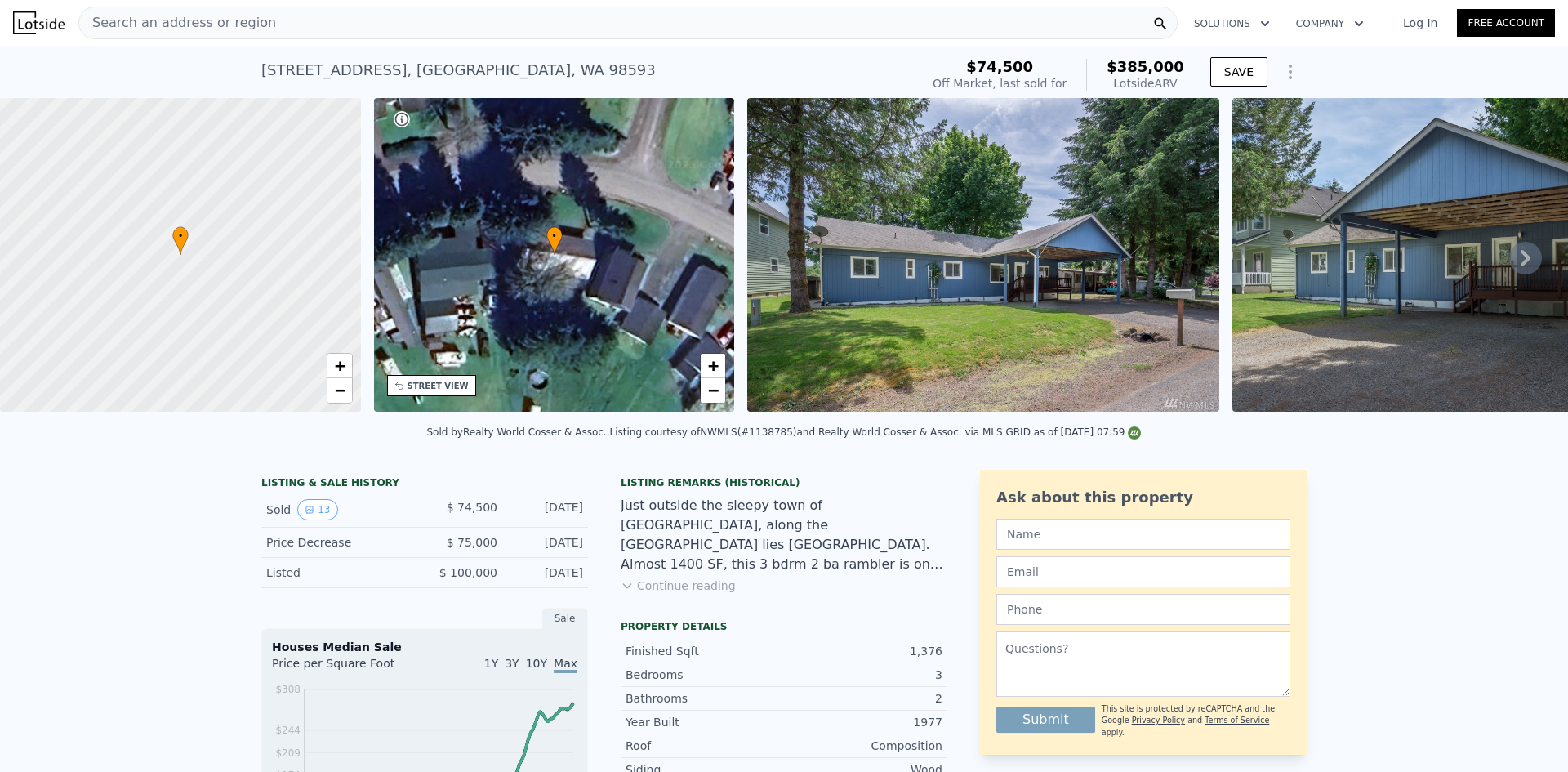
click at [189, 15] on span "Search an address or region" at bounding box center [178, 22] width 197 height 20
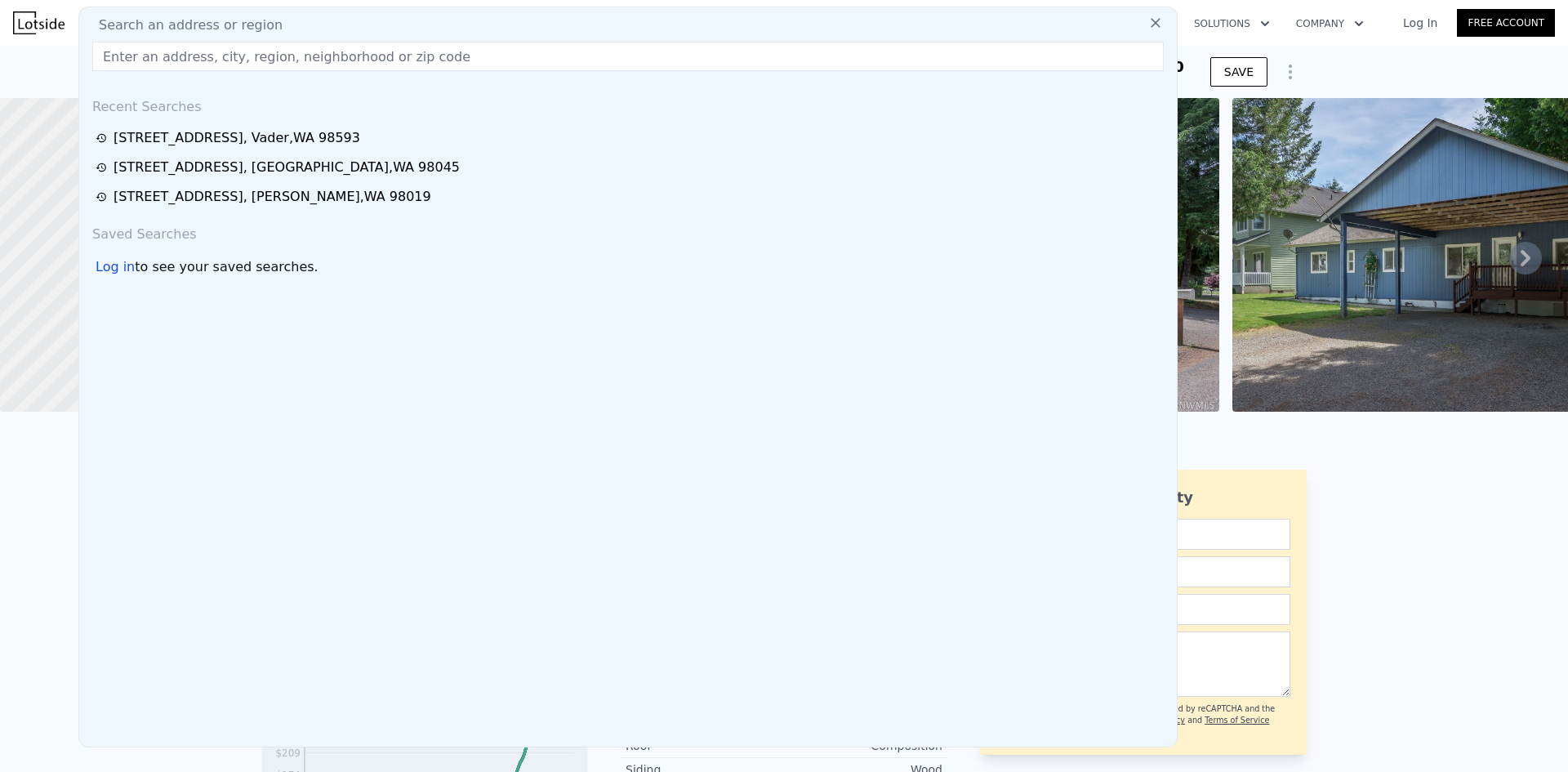
drag, startPoint x: 177, startPoint y: 75, endPoint x: 178, endPoint y: 54, distance: 21.0
paste input "[STREET_ADDRESS][PERSON_NAME]"
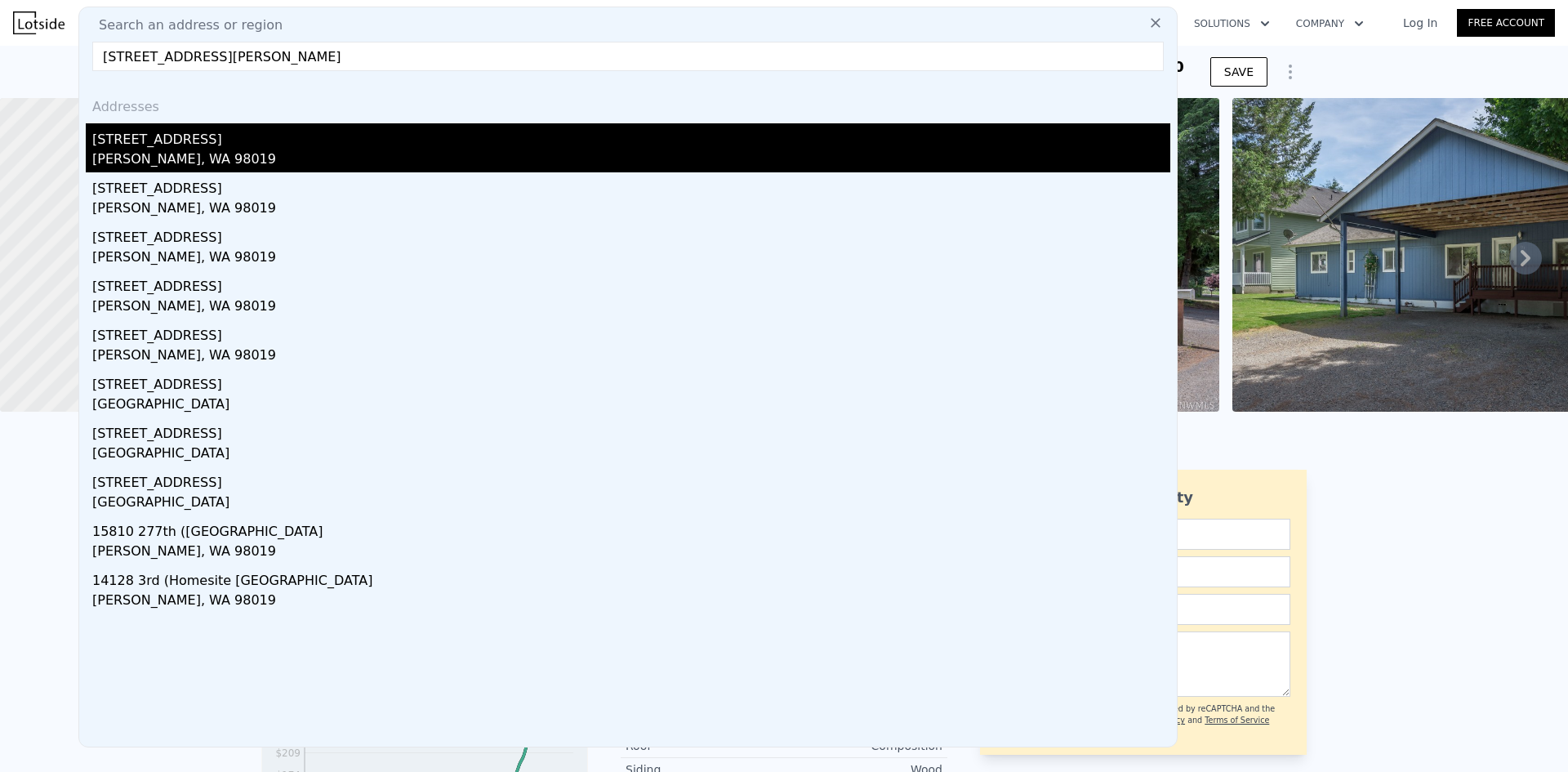
type input "[STREET_ADDRESS][PERSON_NAME]"
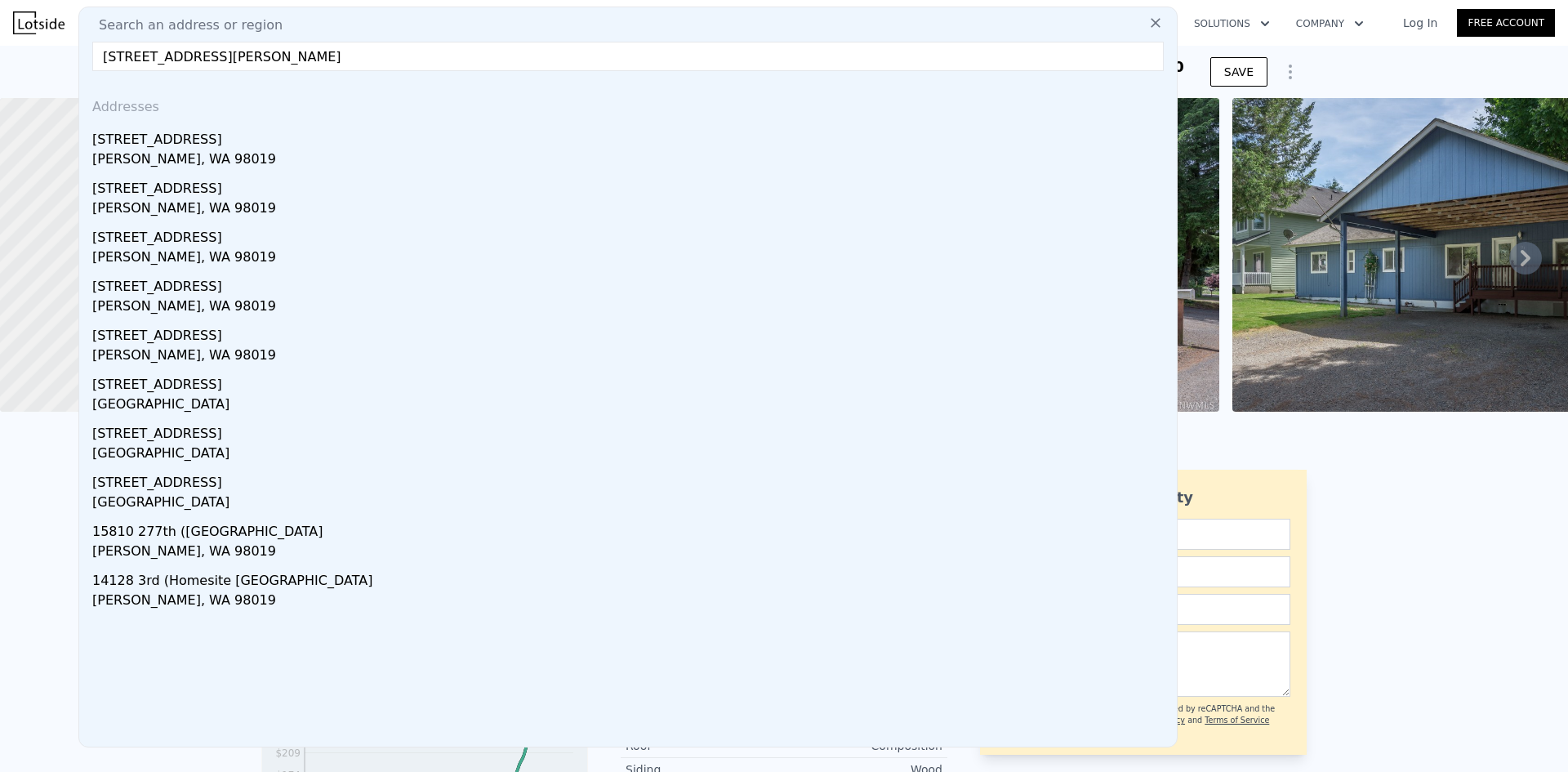
click at [233, 138] on div "[STREET_ADDRESS]" at bounding box center [632, 136] width 1078 height 26
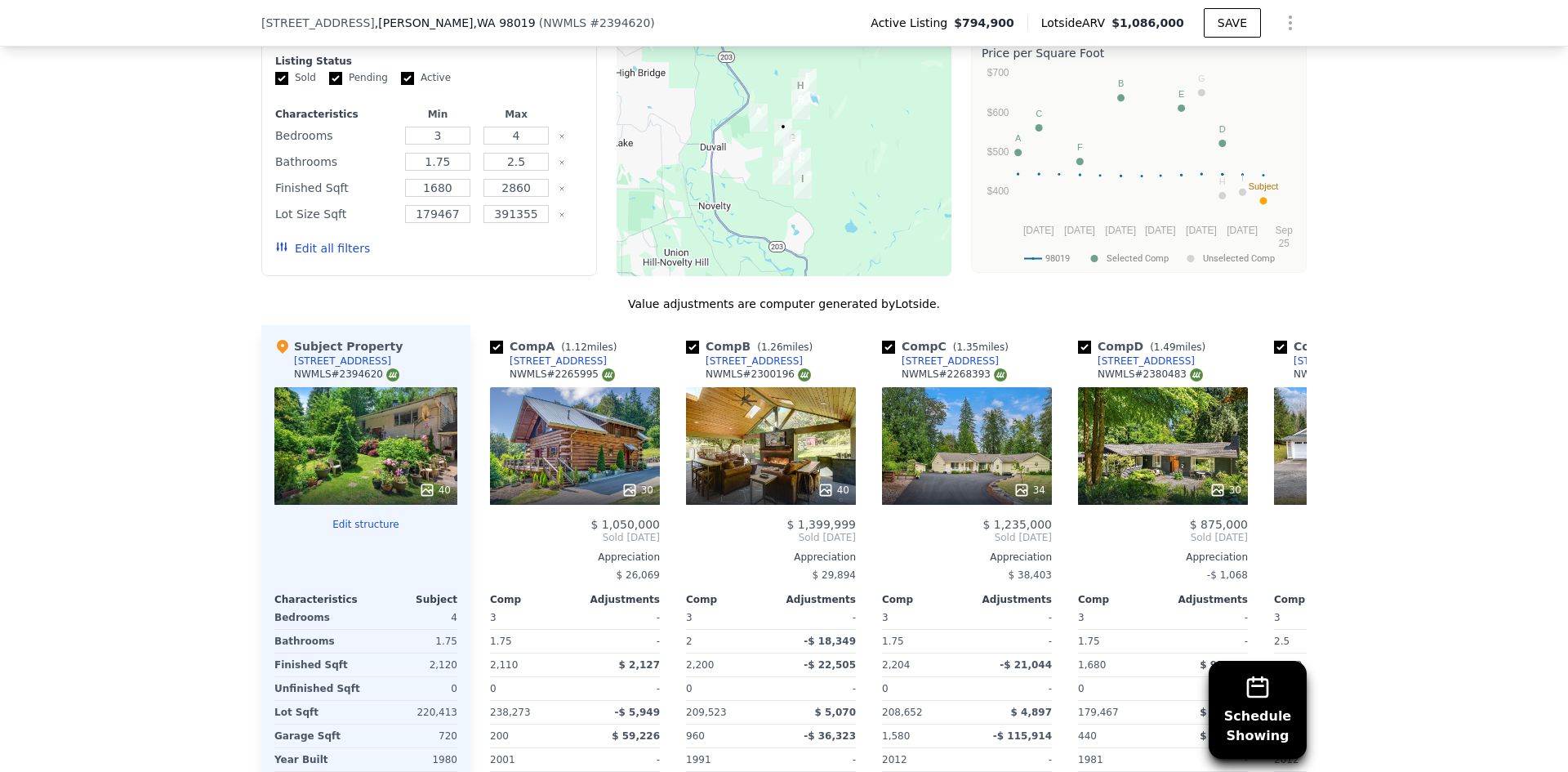
scroll to position [1628, 0]
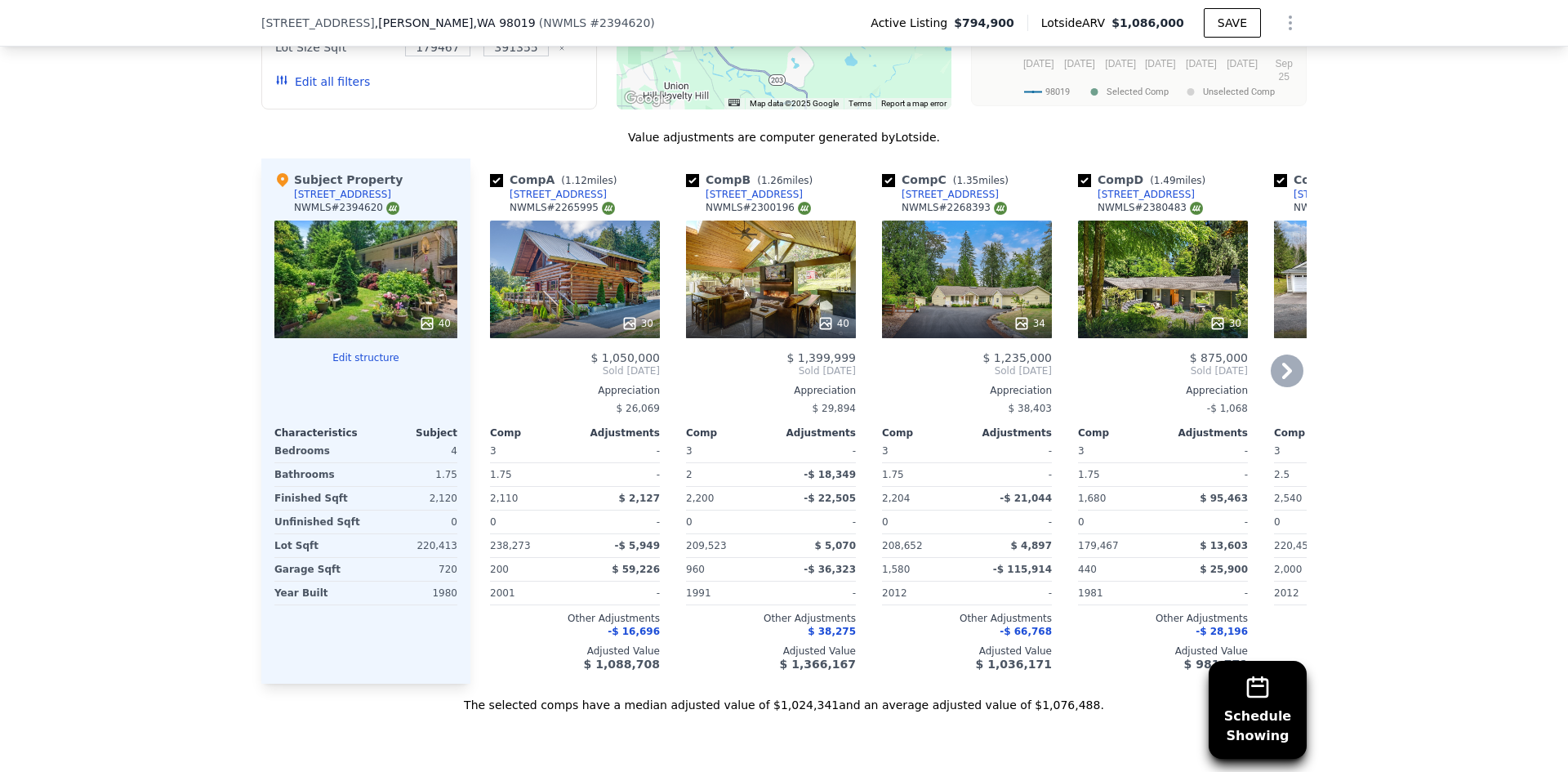
click at [621, 329] on icon at bounding box center [629, 322] width 16 height 16
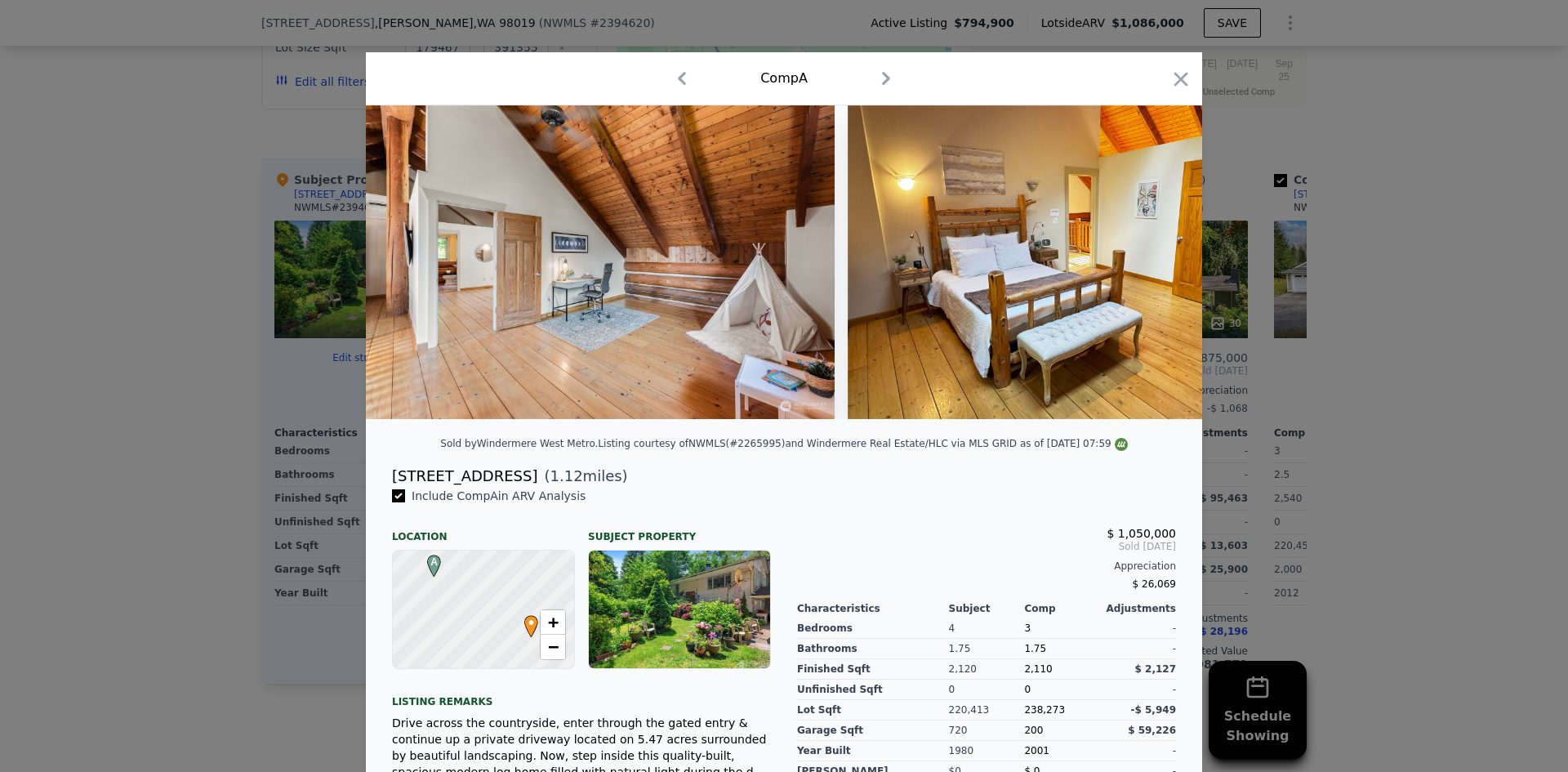
scroll to position [0, 9943]
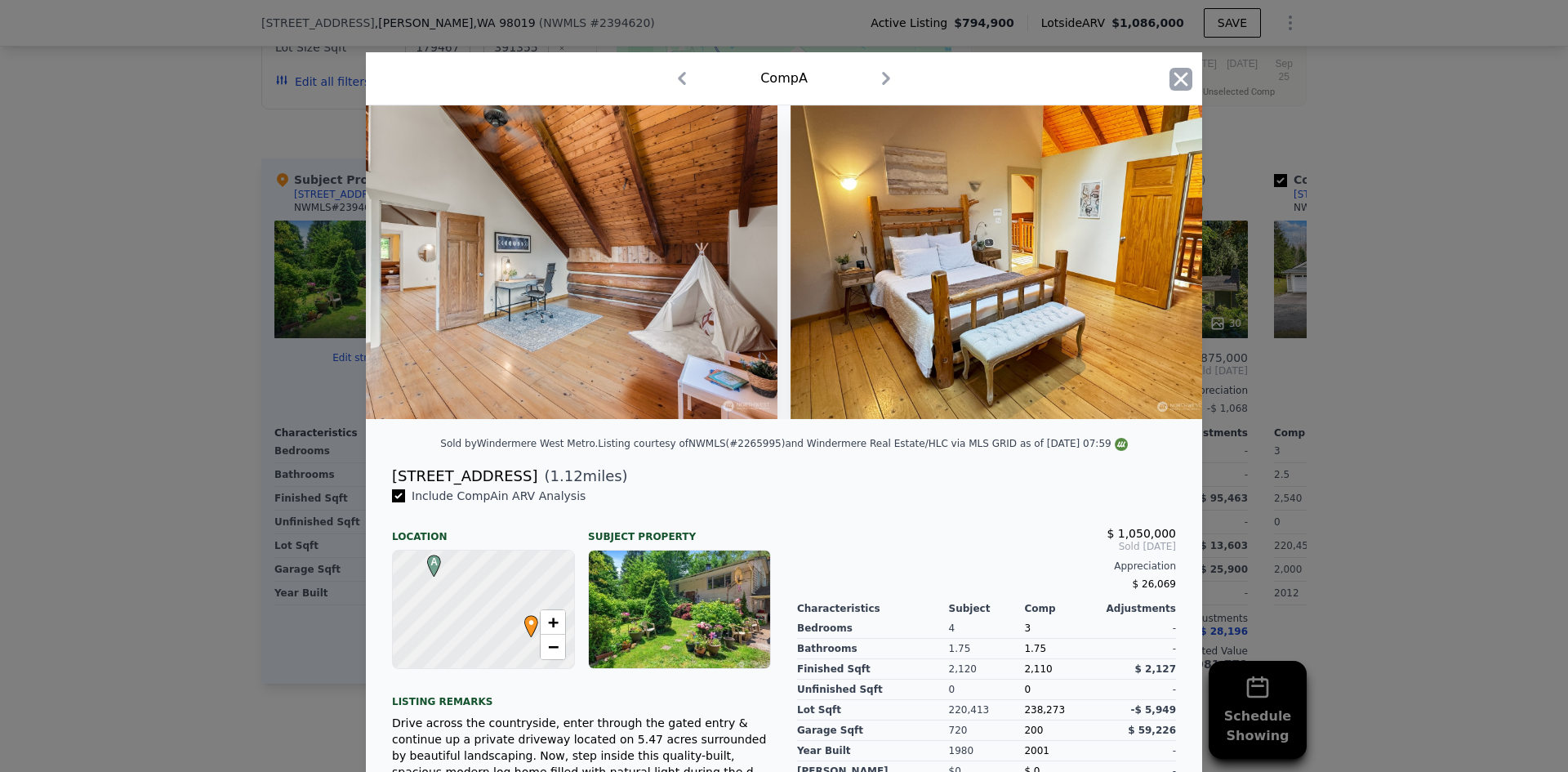
click at [1176, 80] on icon "button" at bounding box center [1181, 79] width 14 height 14
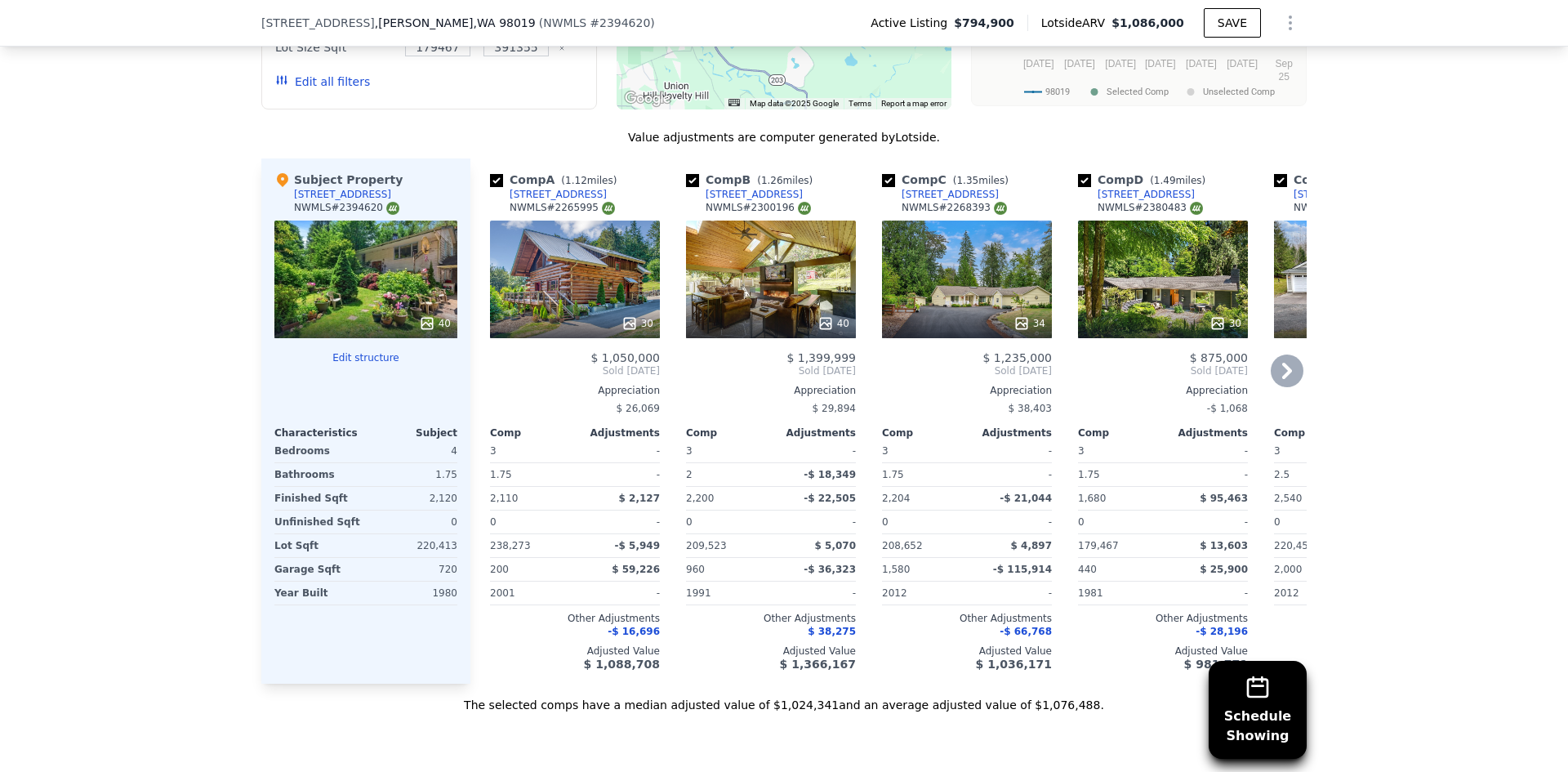
click at [824, 332] on icon at bounding box center [825, 322] width 16 height 16
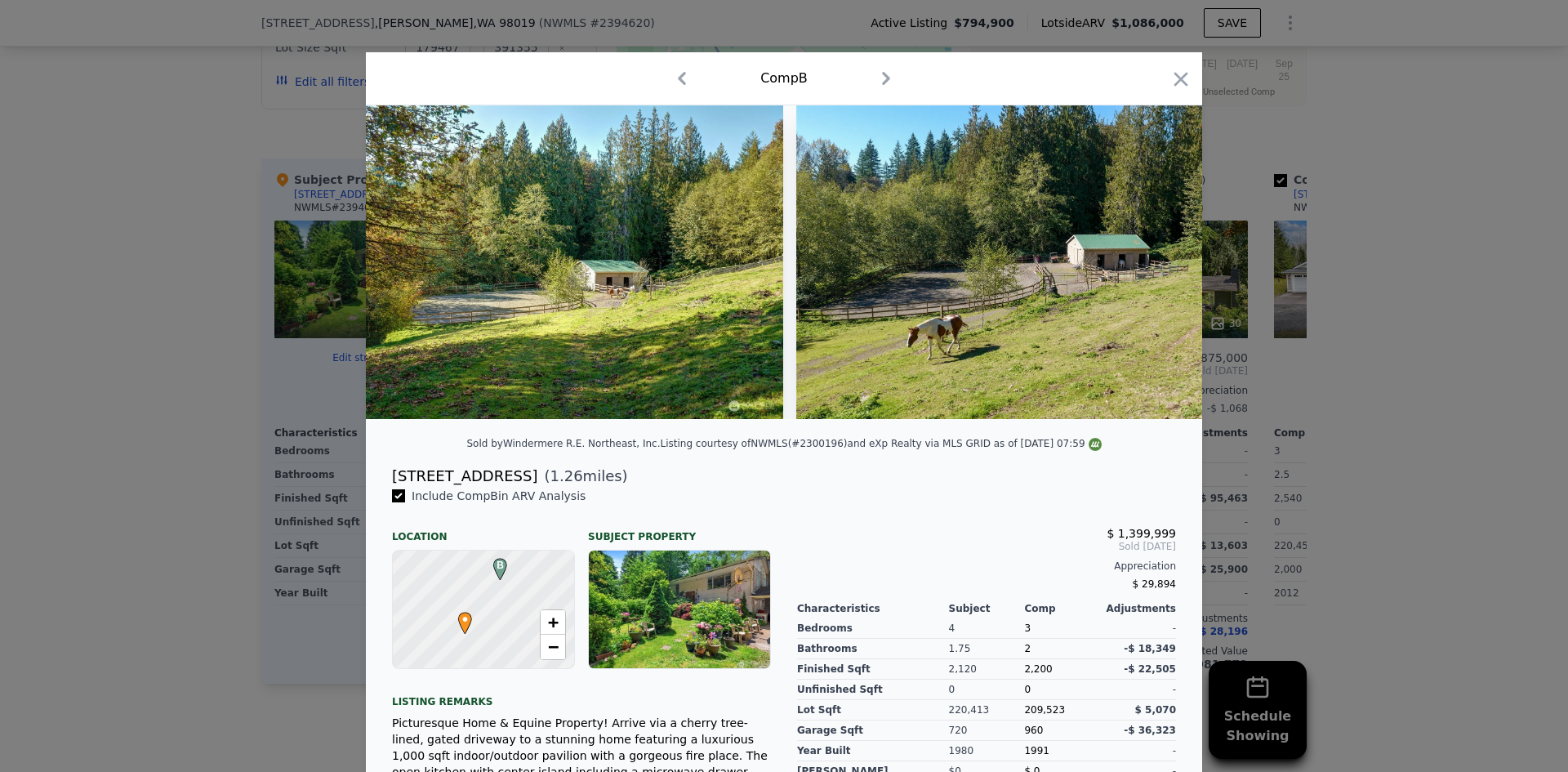
scroll to position [0, 14693]
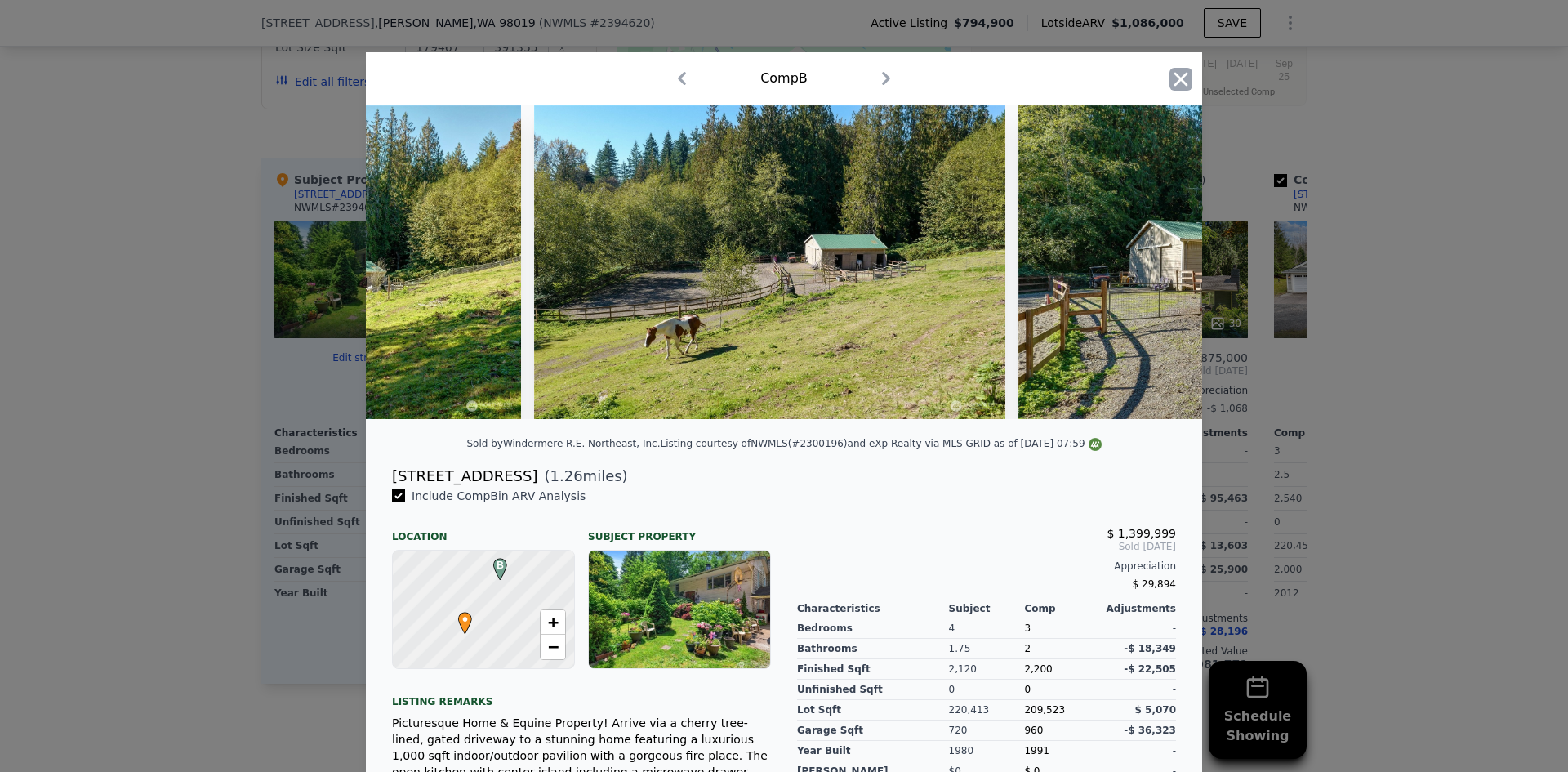
click at [1176, 82] on icon "button" at bounding box center [1181, 79] width 22 height 22
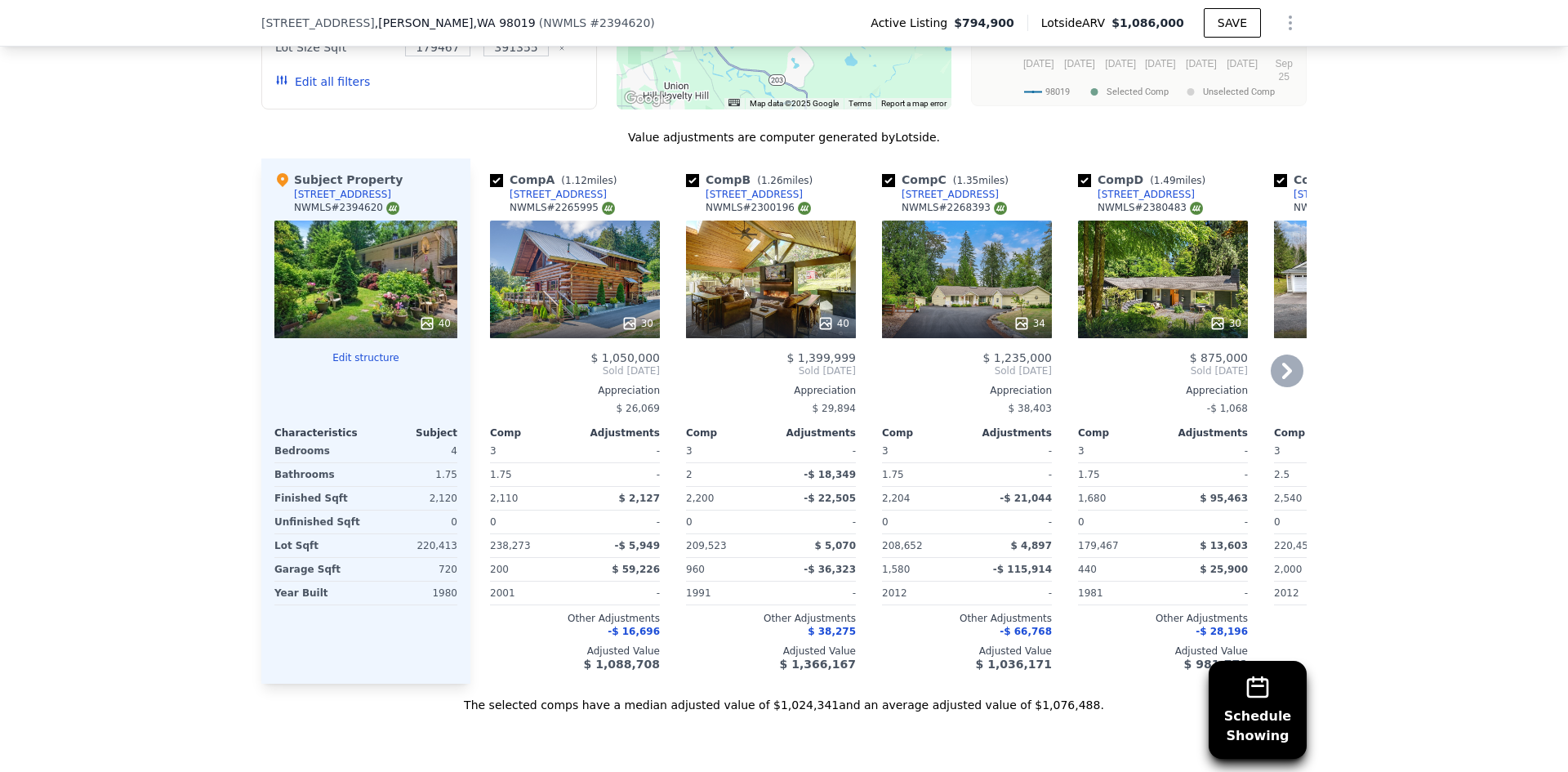
click at [1214, 332] on icon at bounding box center [1217, 322] width 16 height 16
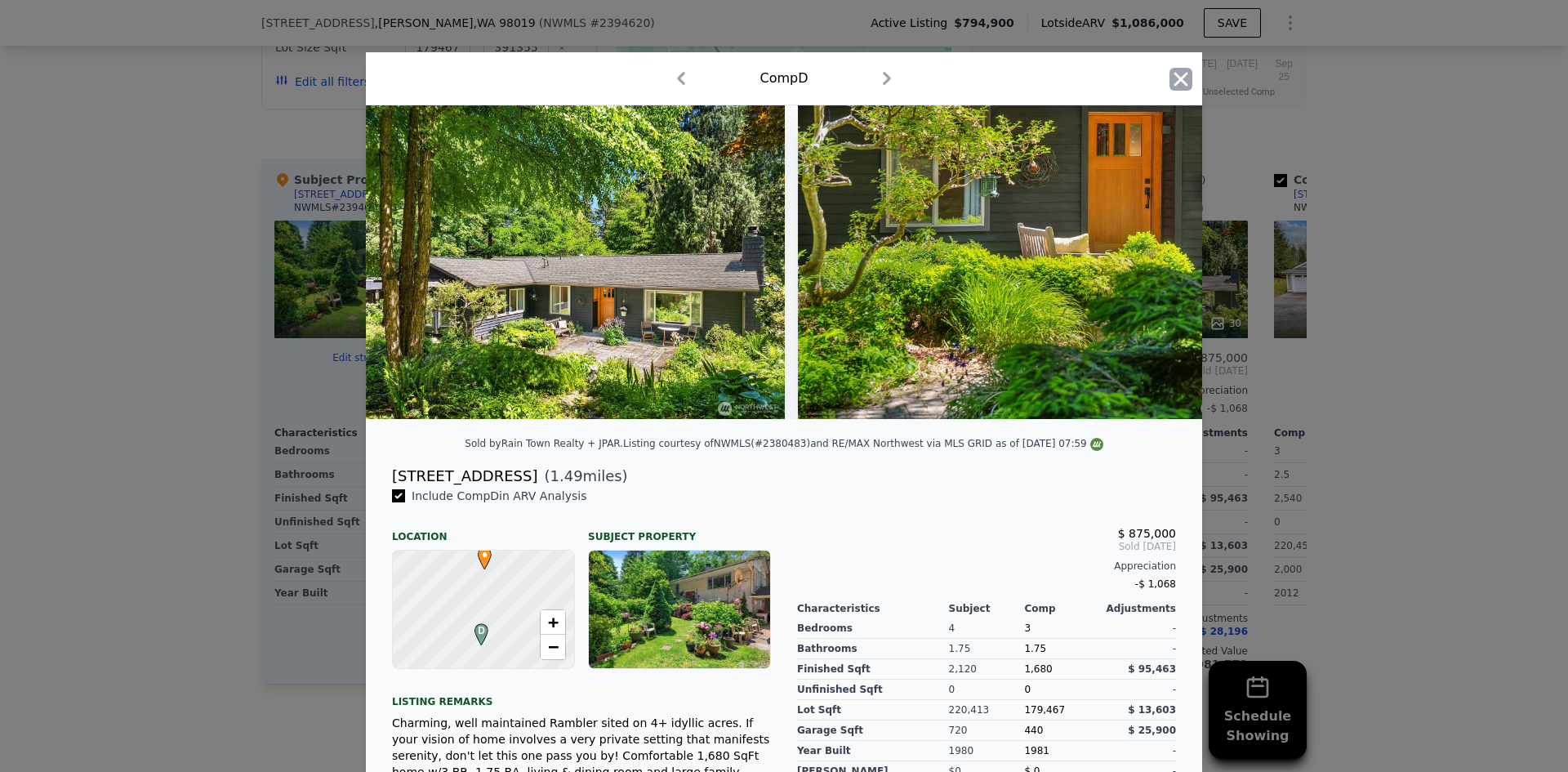
click at [1176, 78] on icon "button" at bounding box center [1181, 79] width 14 height 14
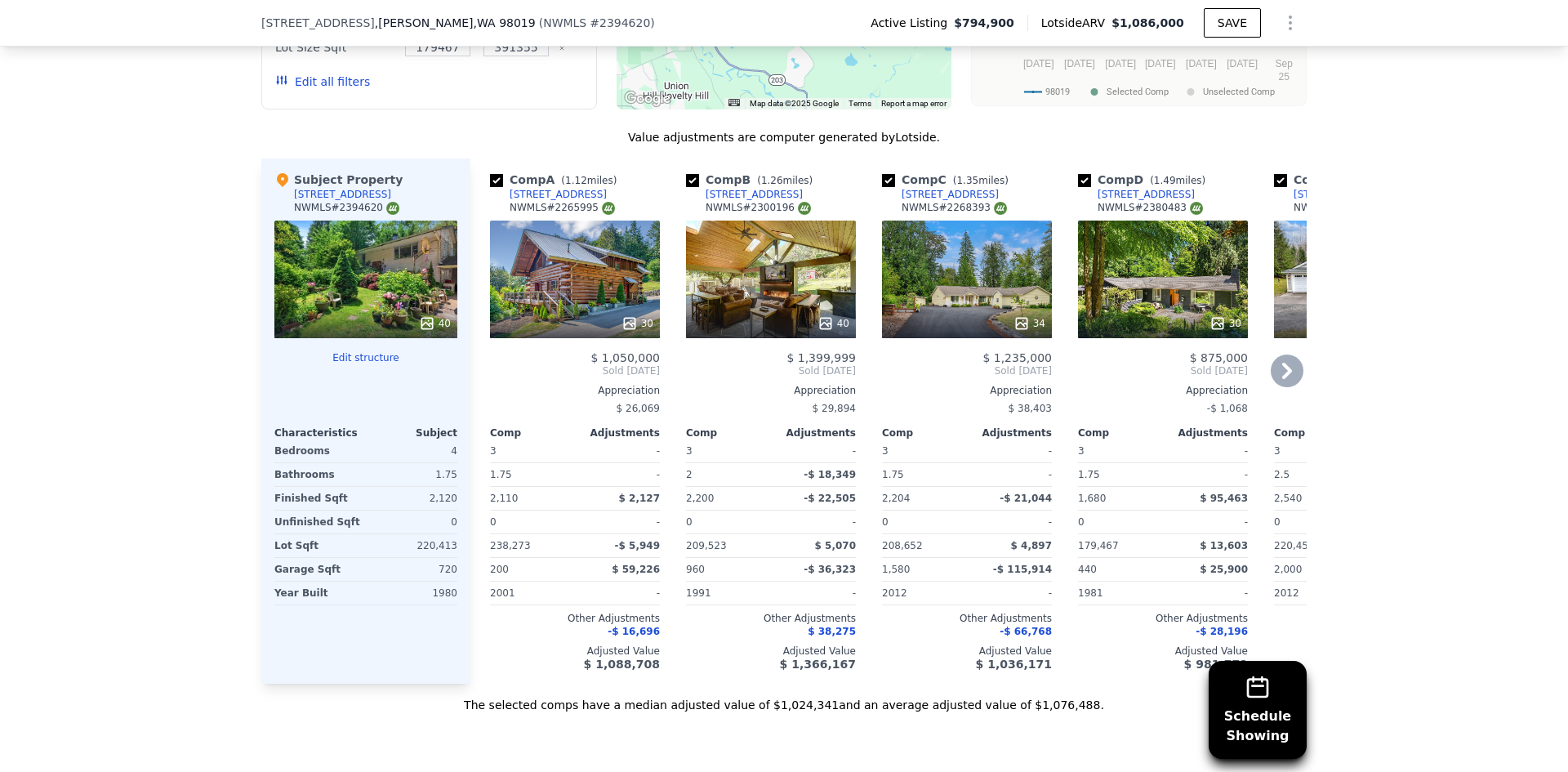
click at [1016, 328] on icon at bounding box center [1020, 322] width 10 height 10
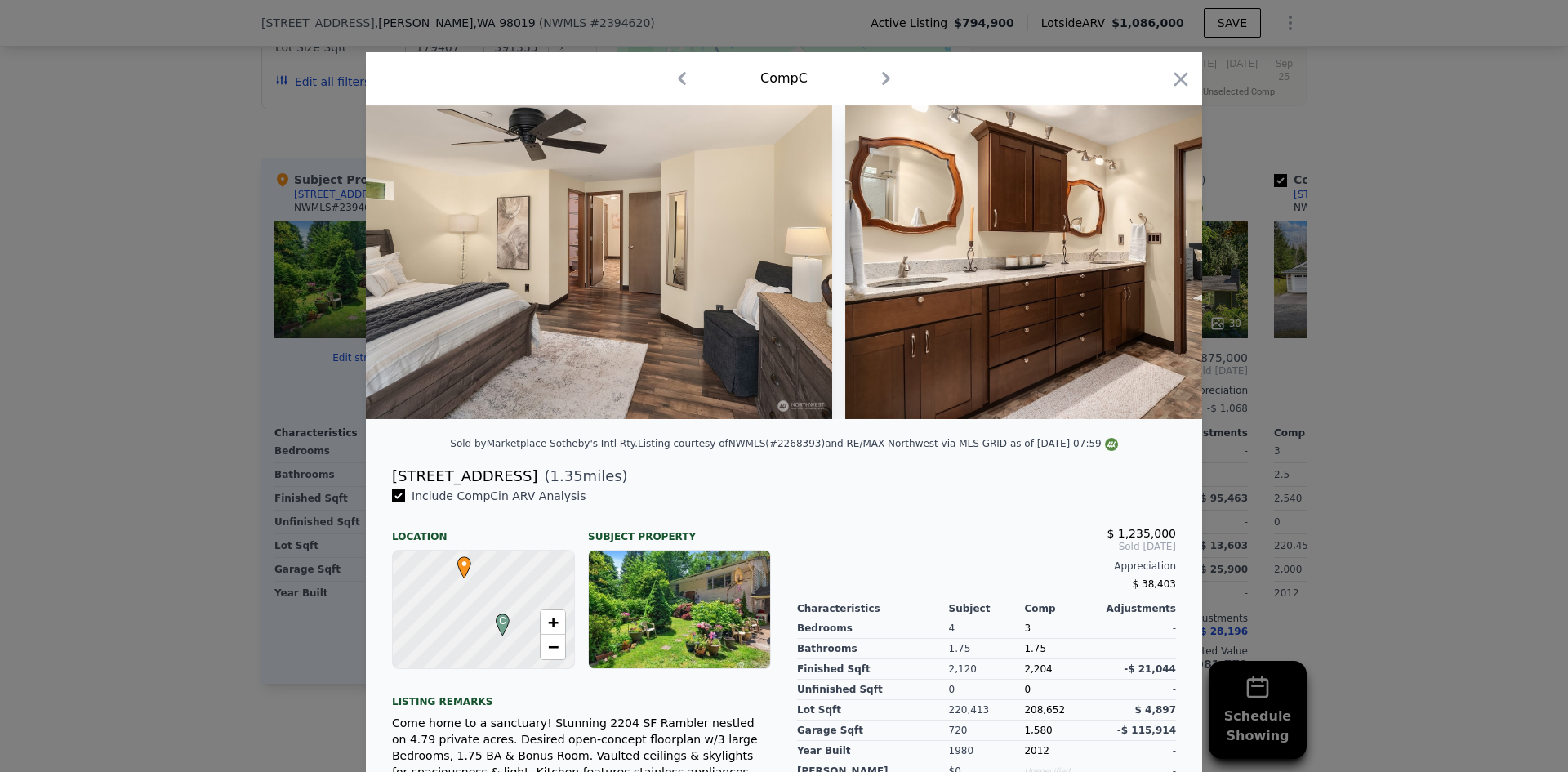
scroll to position [0, 8430]
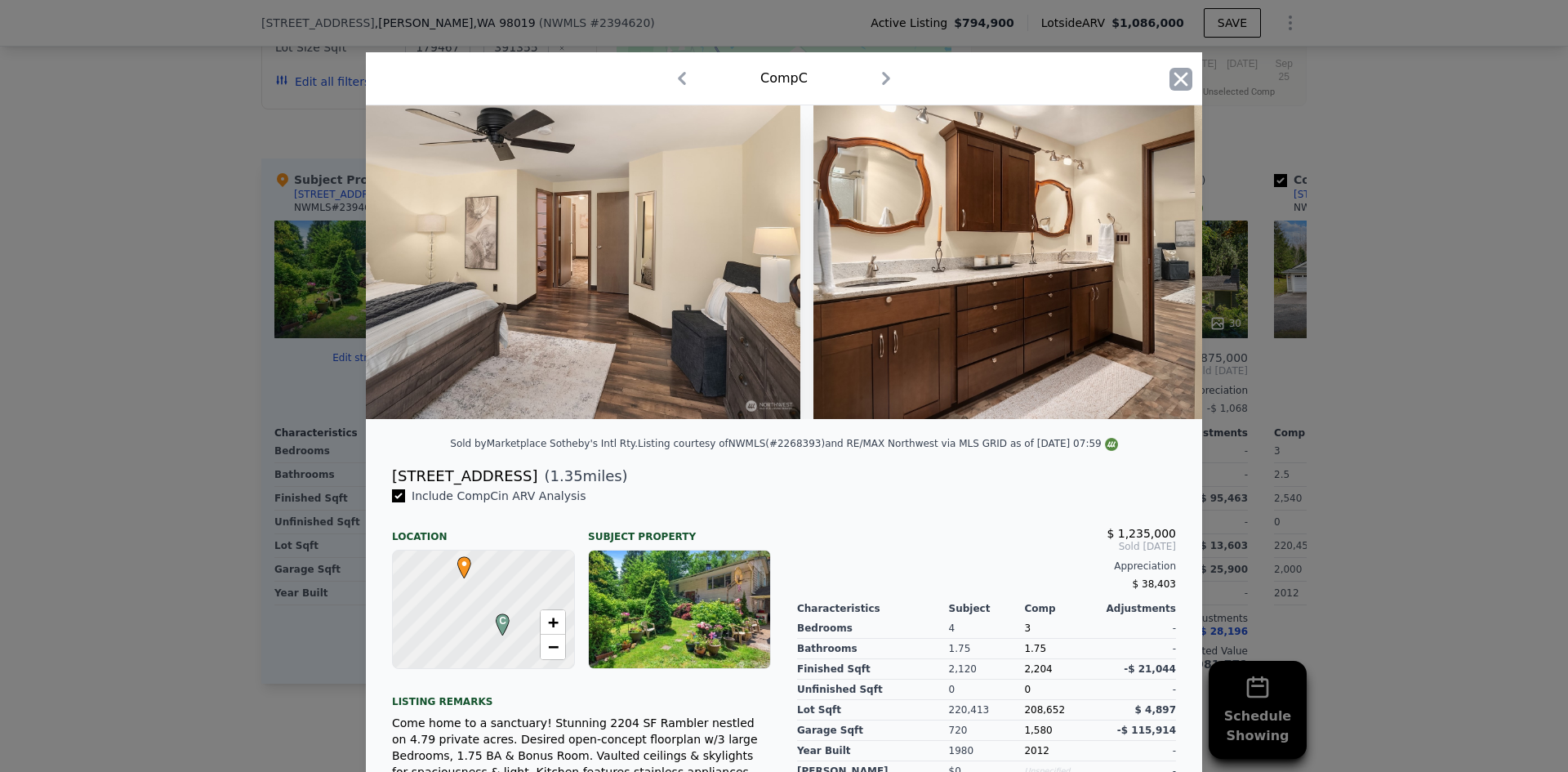
click at [1176, 81] on icon "button" at bounding box center [1181, 79] width 14 height 14
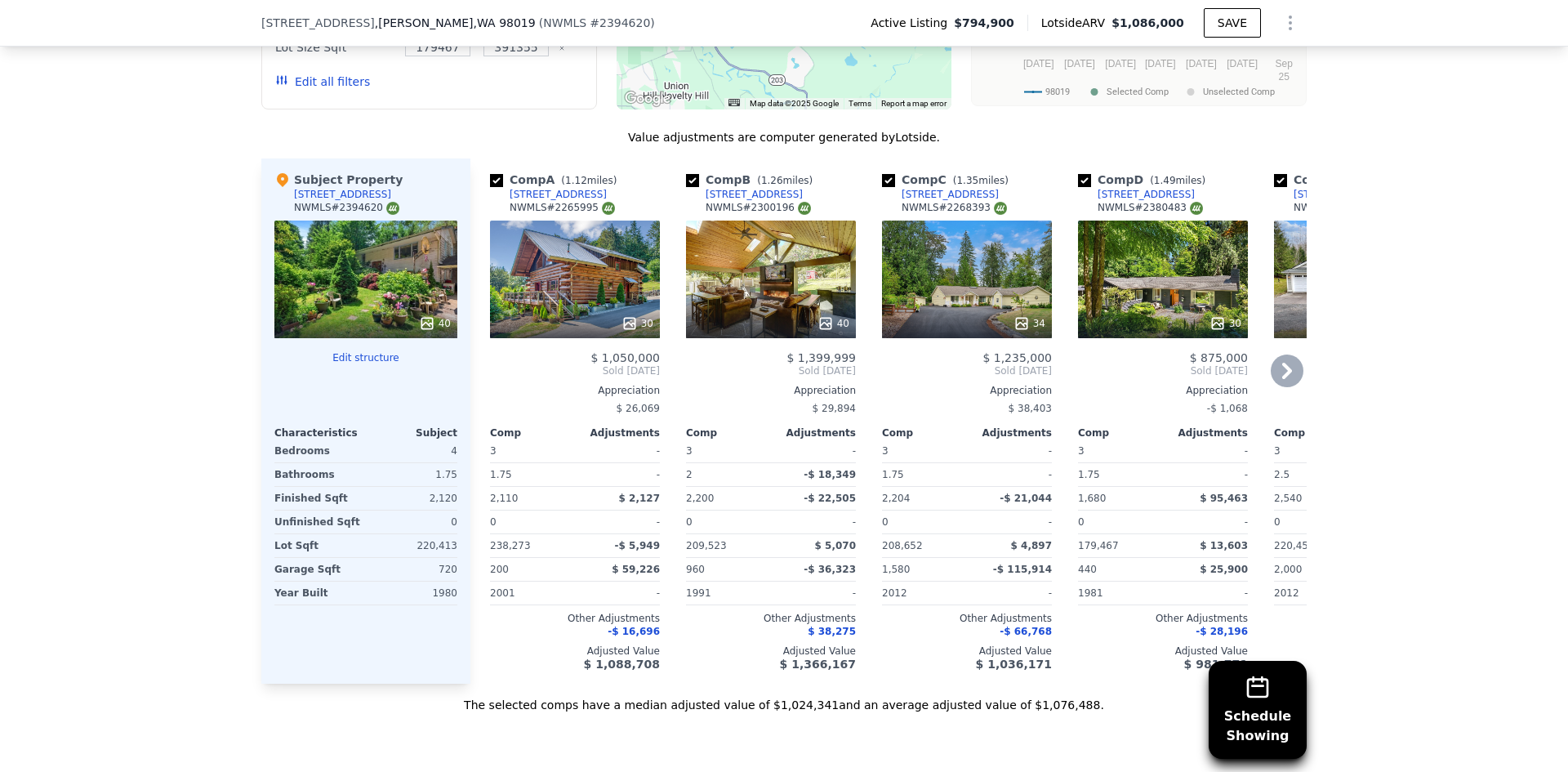
click at [1275, 384] on icon at bounding box center [1287, 370] width 33 height 33
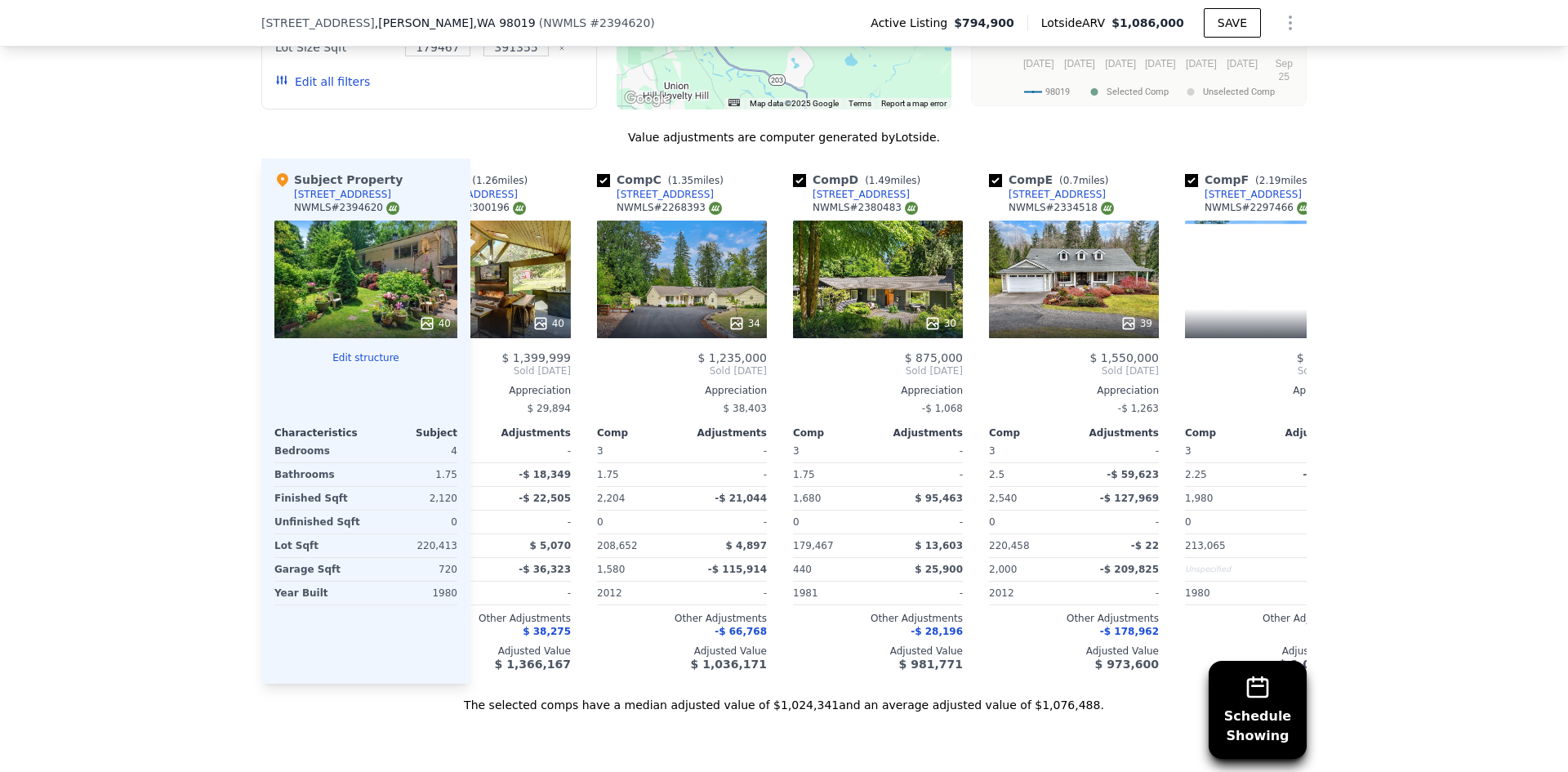
scroll to position [0, 392]
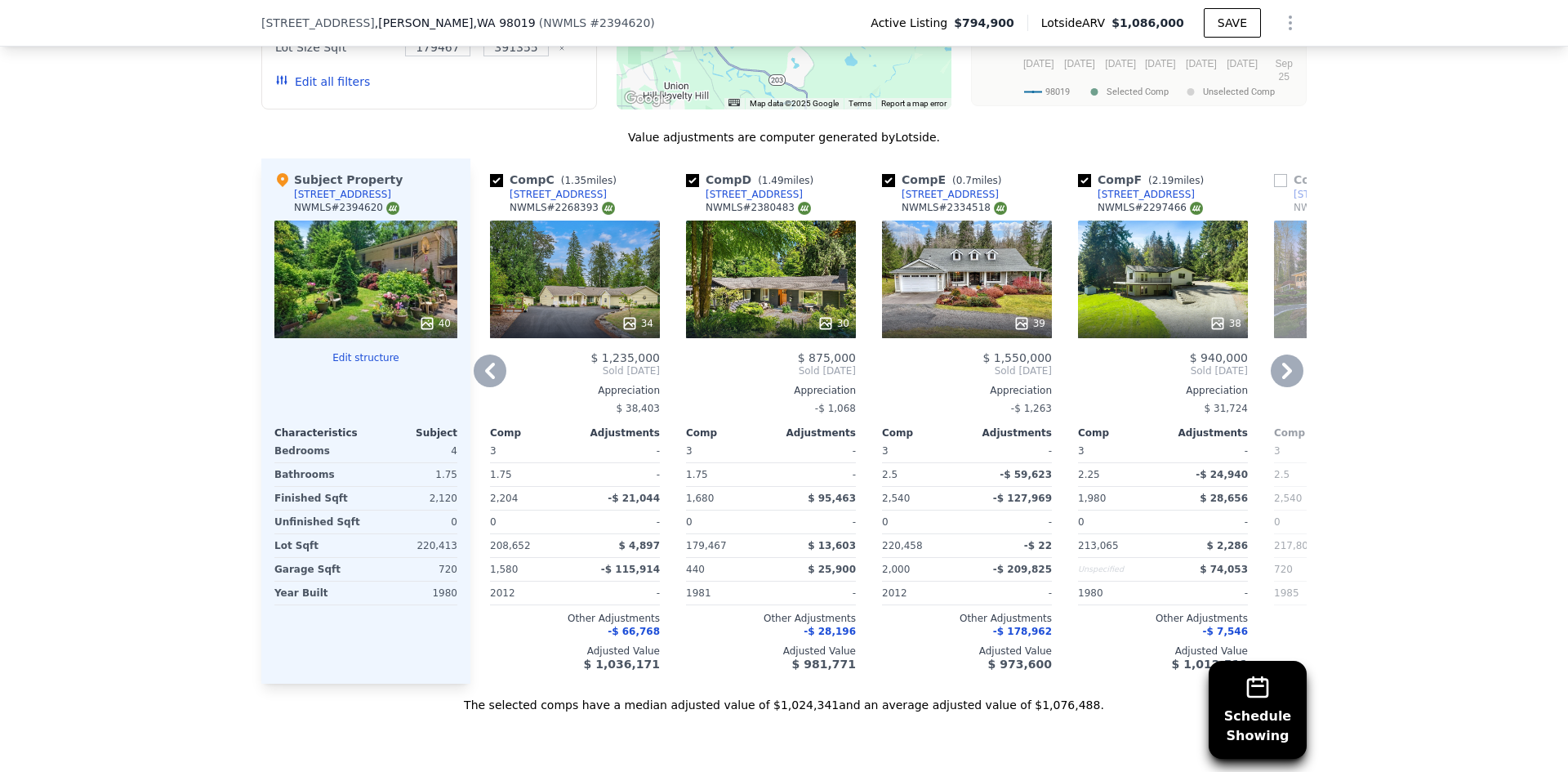
click at [1278, 379] on icon at bounding box center [1287, 370] width 33 height 33
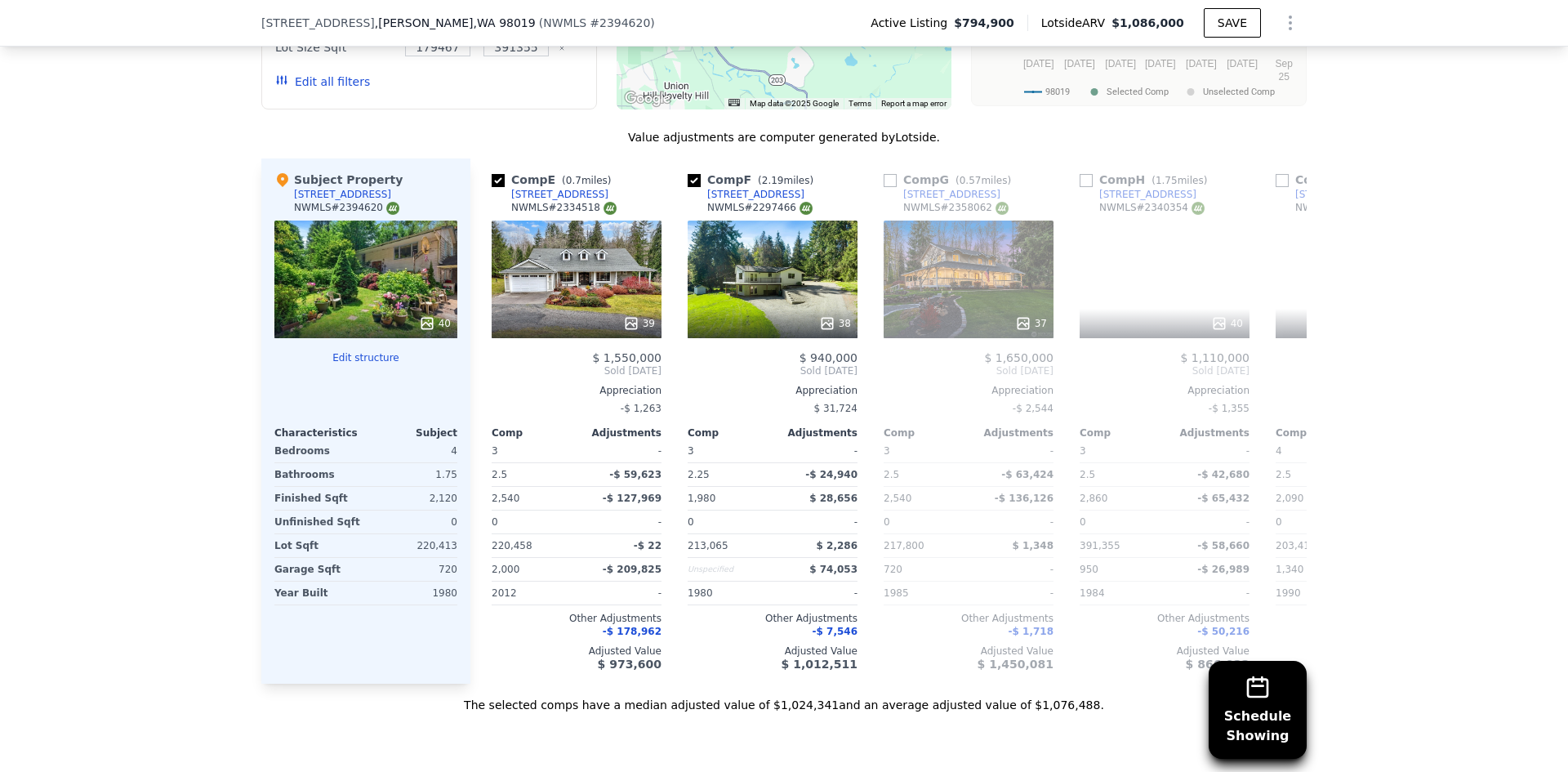
scroll to position [0, 784]
